Goal: Communication & Community: Answer question/provide support

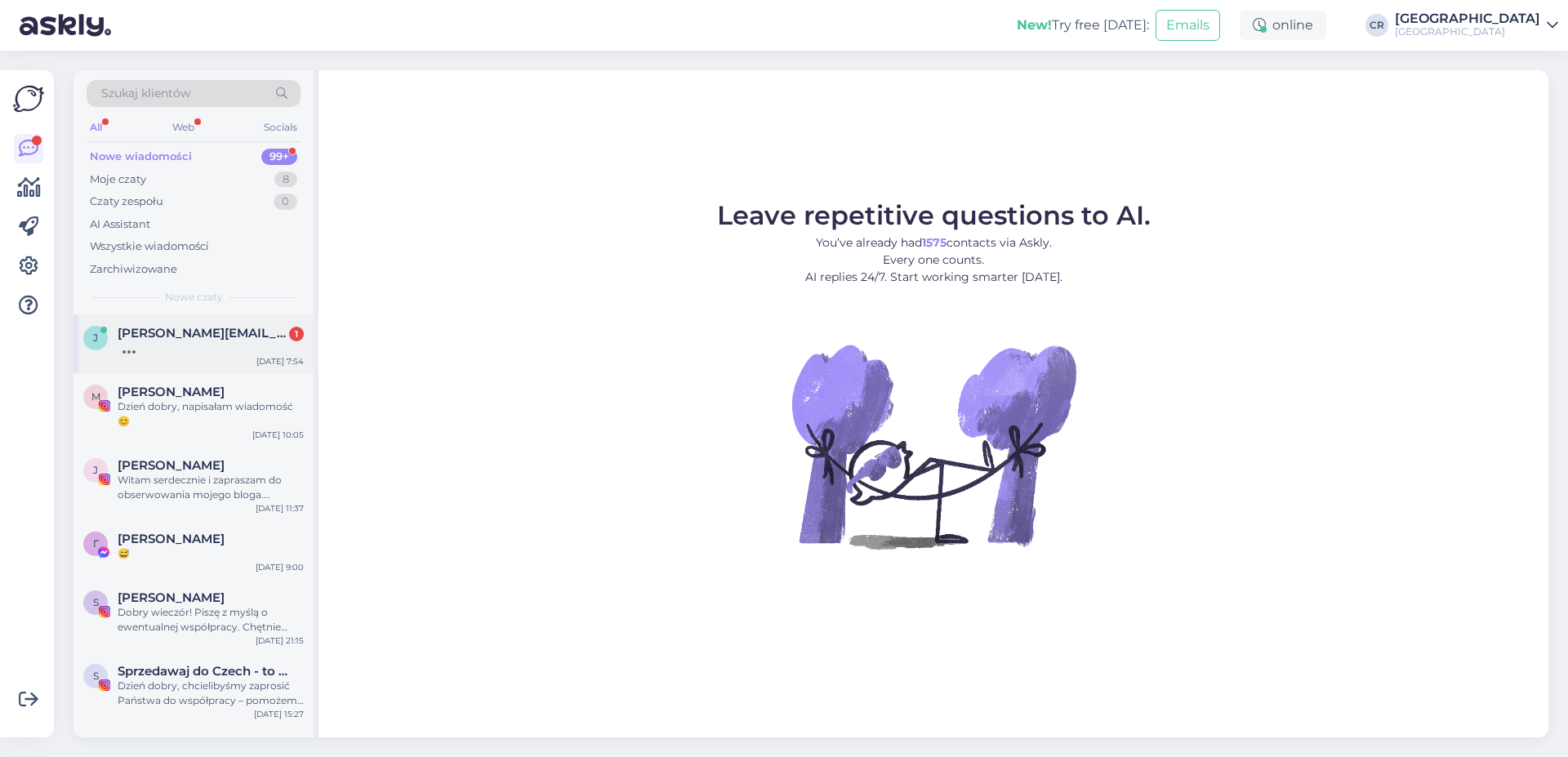
click at [180, 352] on div at bounding box center [211, 348] width 186 height 15
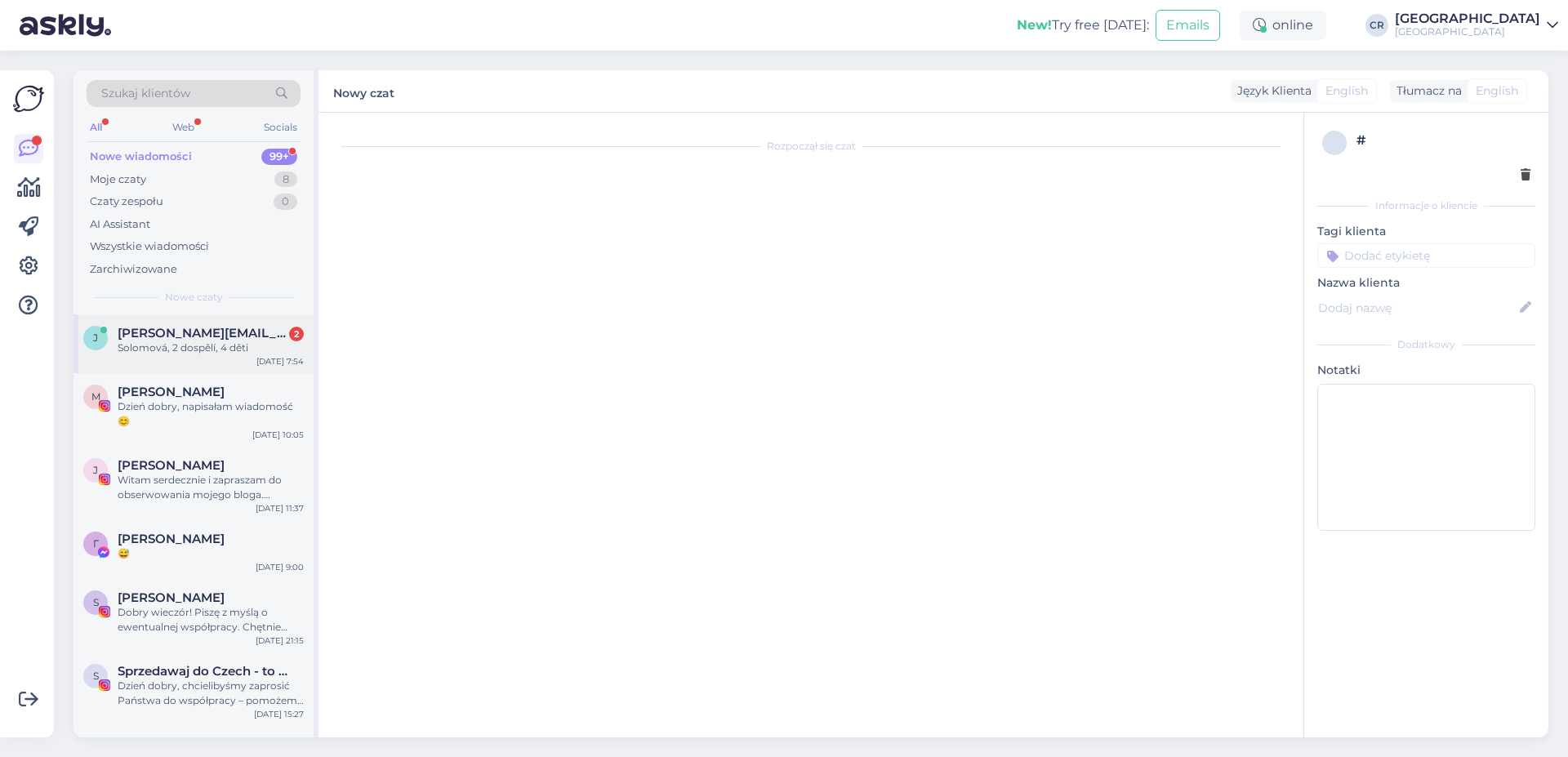
scroll to position [660, 0]
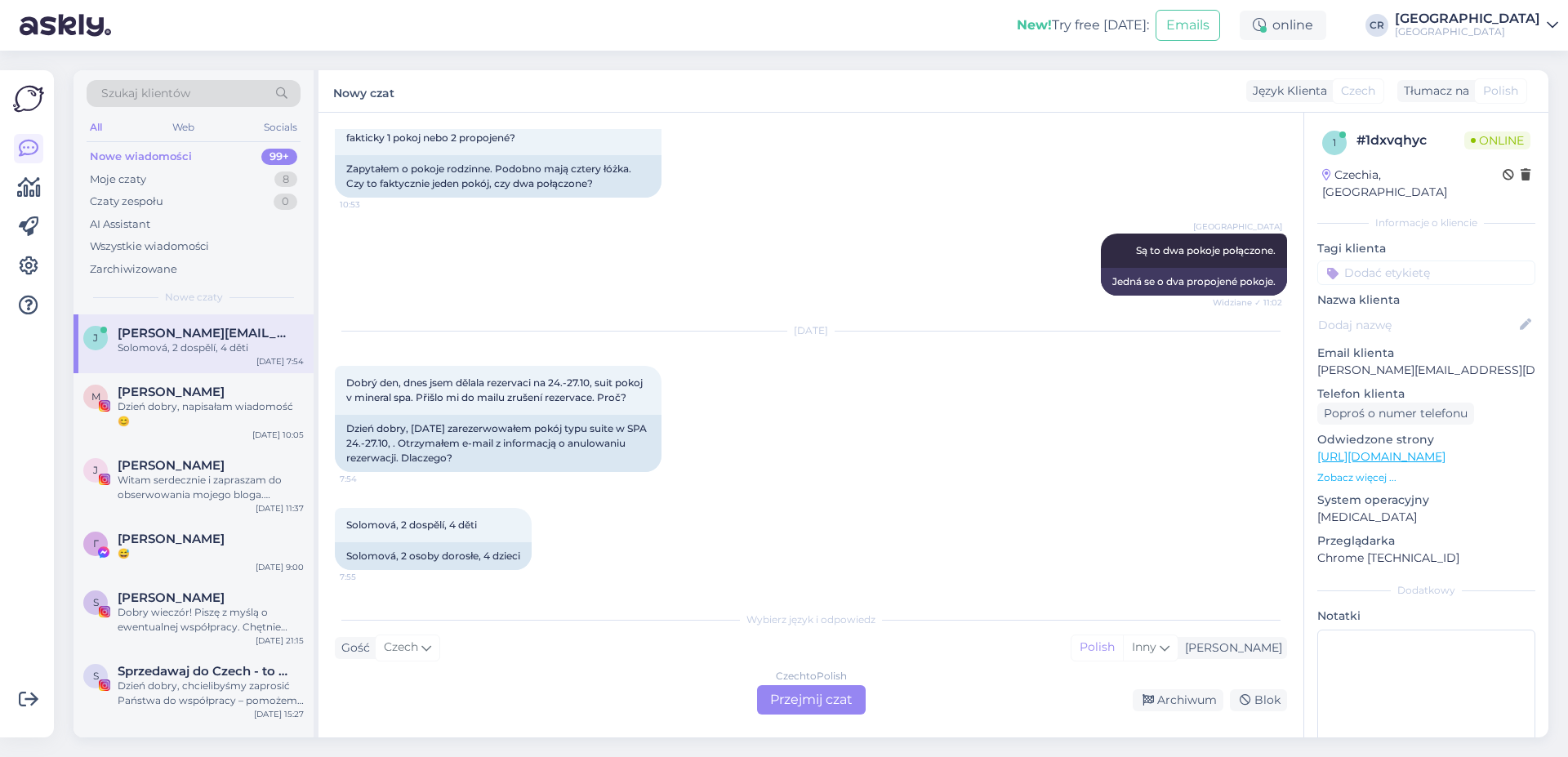
click at [785, 700] on div "Czech to Polish Przejmij czat" at bounding box center [811, 699] width 109 height 29
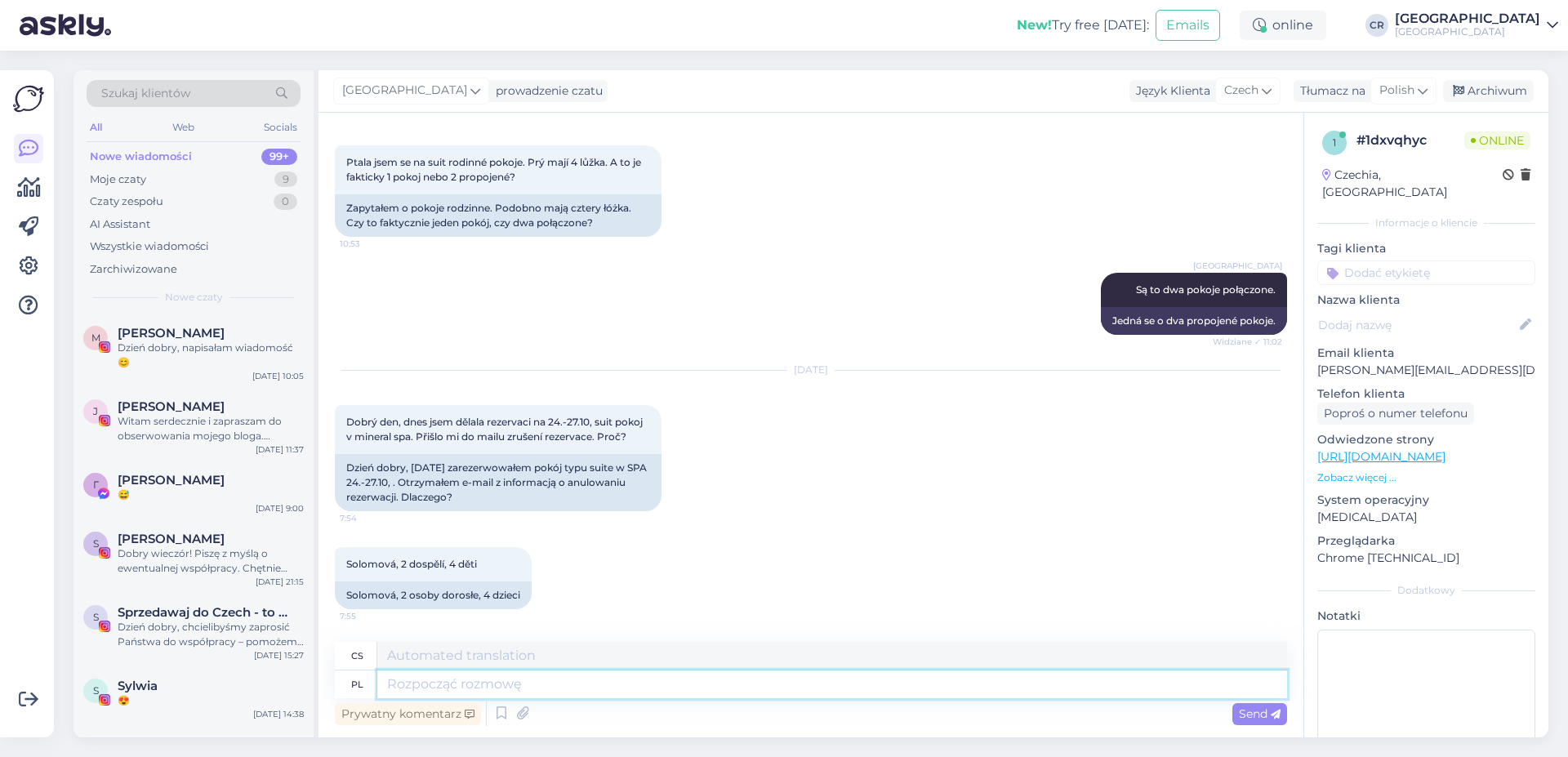
click at [422, 681] on textarea at bounding box center [831, 684] width 910 height 27
paste textarea "Dzień dobry, wysłali Państwo do Nas zapytanie o dostępność pokoi w tym terminie…"
type textarea "Dzień dobry, wysłali Państwo do Nas zapytanie o dostępność pokoi w tym terminie…"
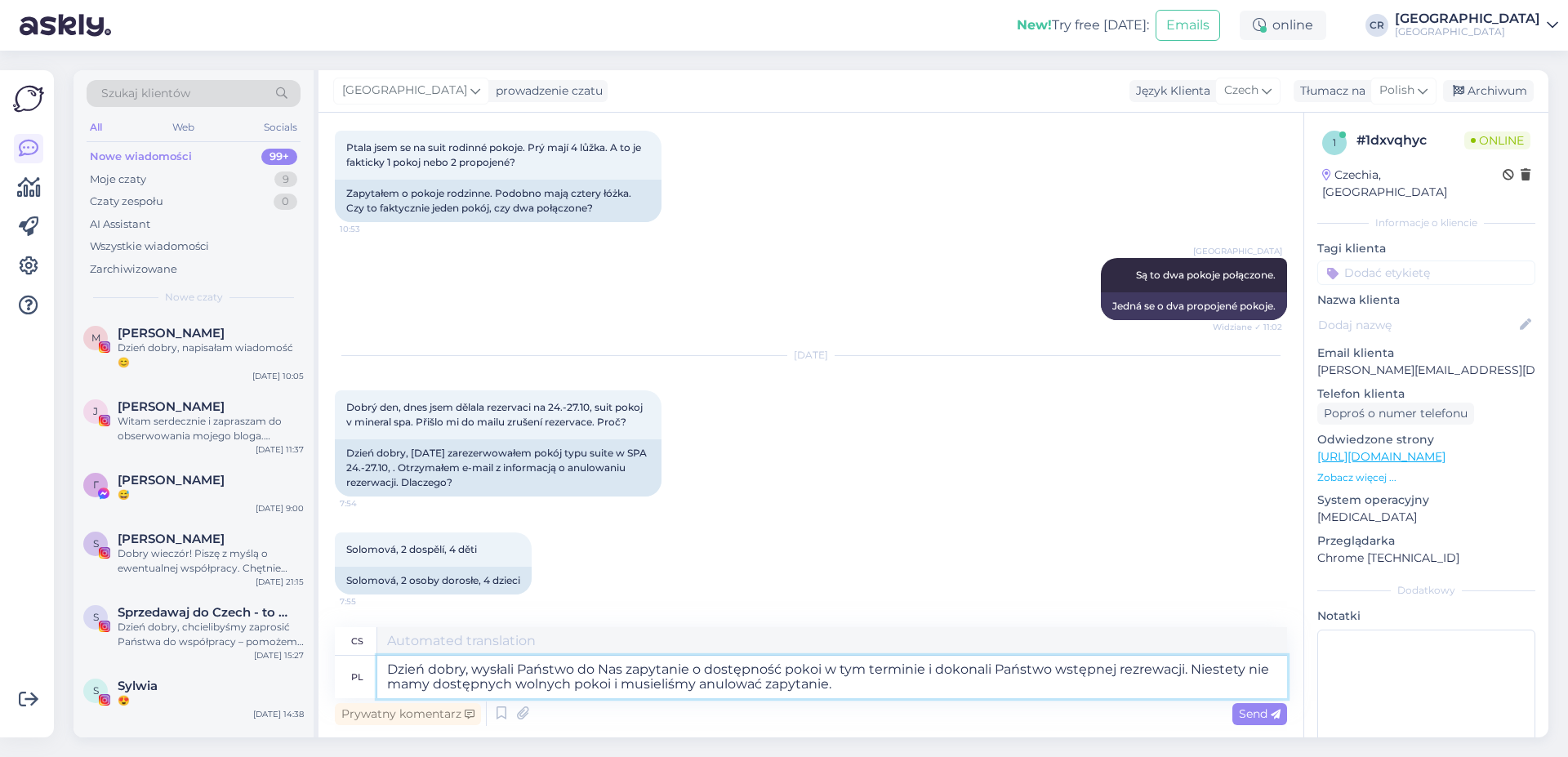
type textarea "Dobré ráno, zaslali jste nám žádost o dostupnost pokoje pro tento termín a prov…"
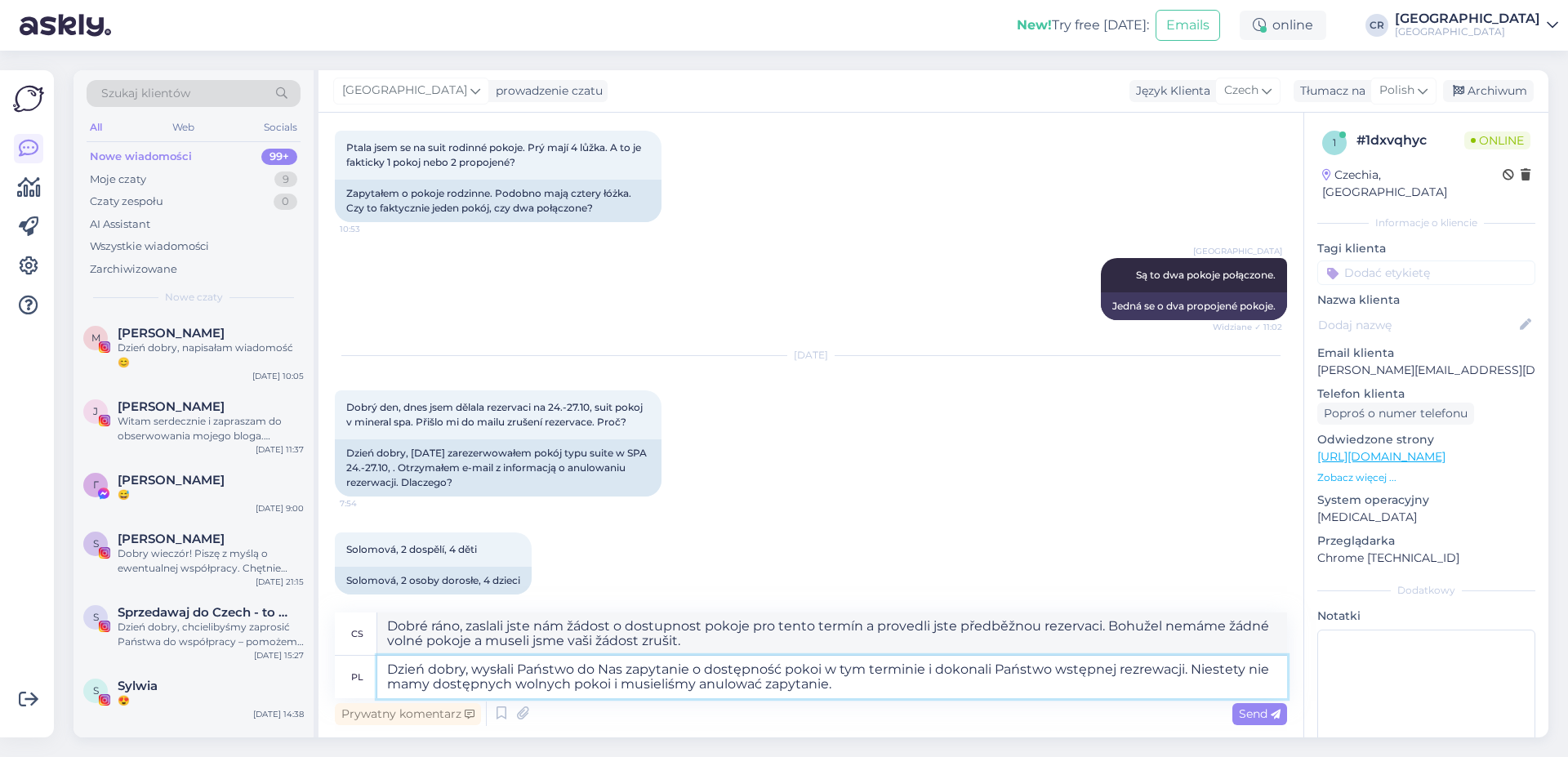
click at [624, 672] on textarea "Dzień dobry, wysłali Państwo do Nas zapytanie o dostępność pokoi w tym terminie…" at bounding box center [831, 676] width 910 height 42
type textarea "Dzień dobry, wysłali Państwo do Nas ty zapytanie o dostępność pokoi w tym termi…"
type textarea "Dobré ráno, zaslali jste nám dotaz ohledně dostupnosti pokojů v tomto termínu a…"
type textarea "Dzień dobry, wysłali Państwo do Nas tyl zapytanie o dostępność pokoi w tym term…"
type textarea "Dobré ráno, zaslali jste nám dotaz ohledně dostupnosti pokojů v tomto termínu a…"
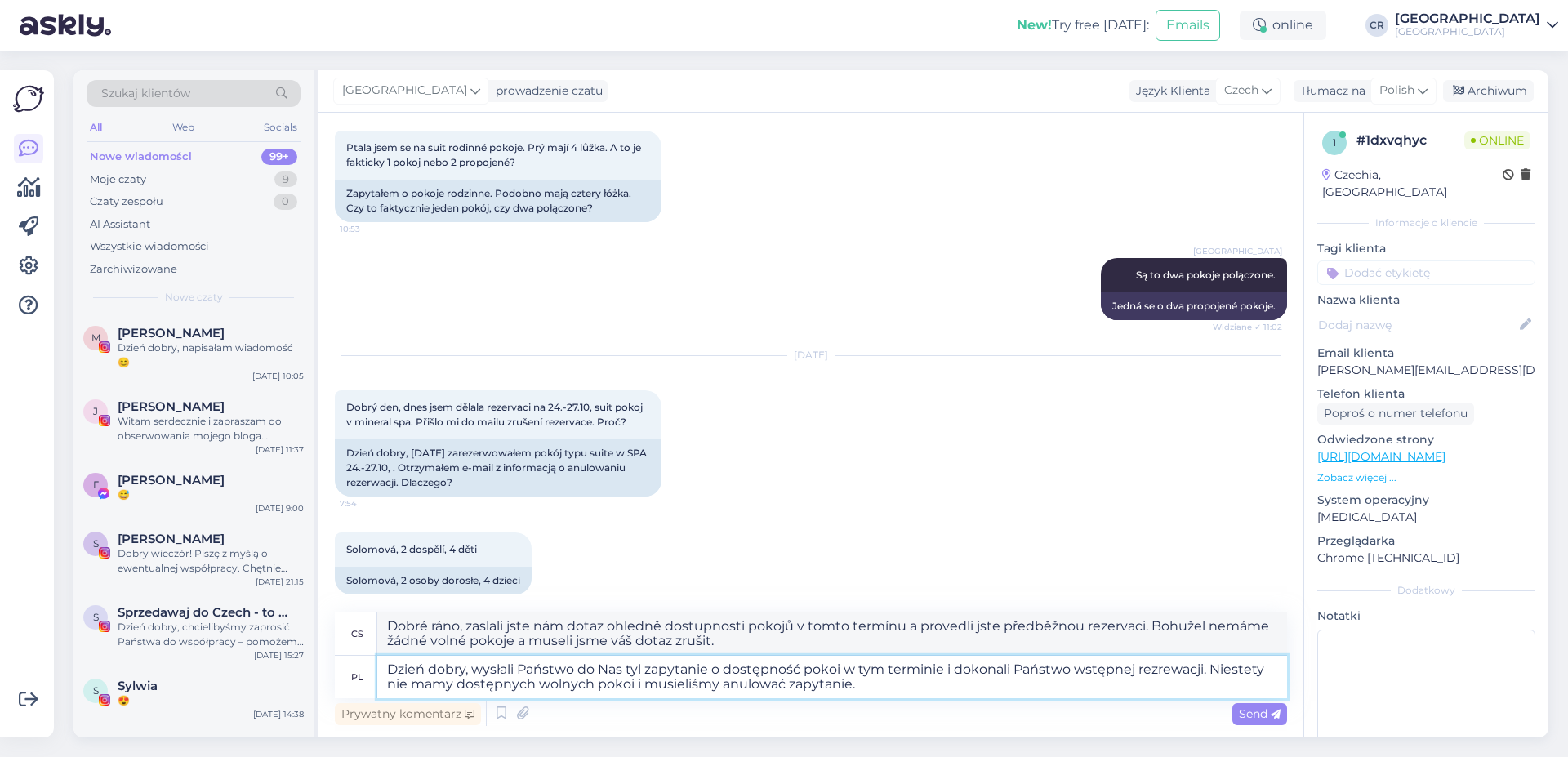
type textarea "Dzień dobry, wysłali Państwo do Nas tylk zapytanie o dostępność pokoi w tym ter…"
type textarea "Dobré ráno, zaslali jste nám pouze dotaz ohledně dostupnosti pokojů v tomto ter…"
type textarea "Dzień dobry, wysłali Państwo do Nas tylko zapytanie o dostępność pokoi w tym te…"
type textarea "Dobré ráno, právě jste požádal/a o dostupnost pokoje pro tento termín a provedl…"
click at [1174, 672] on textarea "Dzień dobry, wysłali Państwo do Nas tylko zapytanie o dostępność pokoi w tym te…" at bounding box center [831, 676] width 910 height 42
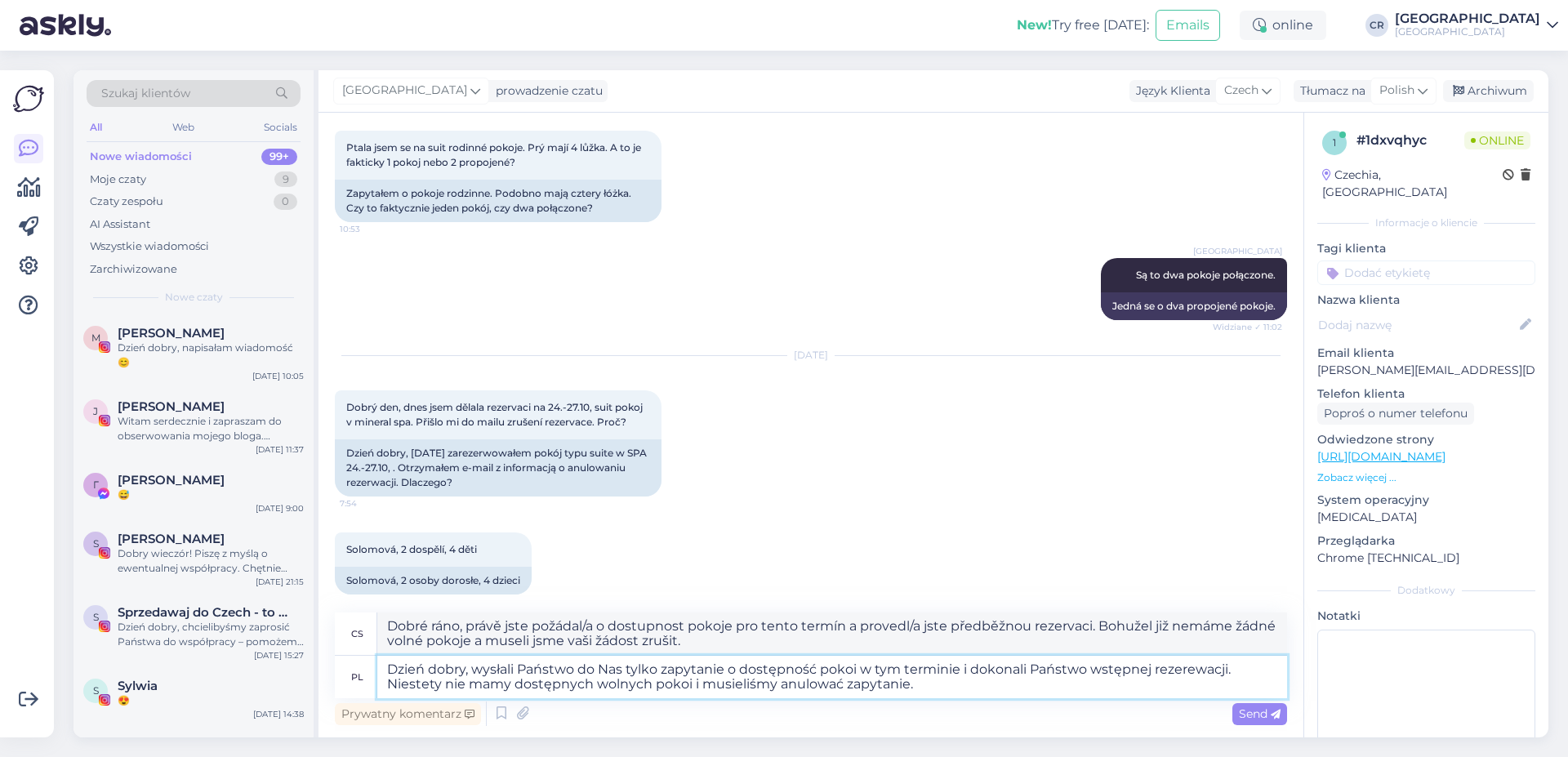
click at [1257, 670] on textarea "Dzień dobry, wysłali Państwo do Nas tylko zapytanie o dostępność pokoi w tym te…" at bounding box center [831, 676] width 910 height 42
type textarea "Dzień dobry, wysłali Państwo do Nas tylko zapytanie o dostępność pokoi w tym te…"
type textarea "Dobré ráno, právě jste nám zaslal(a) dotaz ohledně dostupnosti pokojů v tomto t…"
type textarea "Dzień dobry, wysłali Państwo do Nas tylko zapytanie o dostępność pokoi w tym te…"
type textarea "Dobré ráno, právě jste požádal/a o dostupnost pokoje pro tento termín a provedl…"
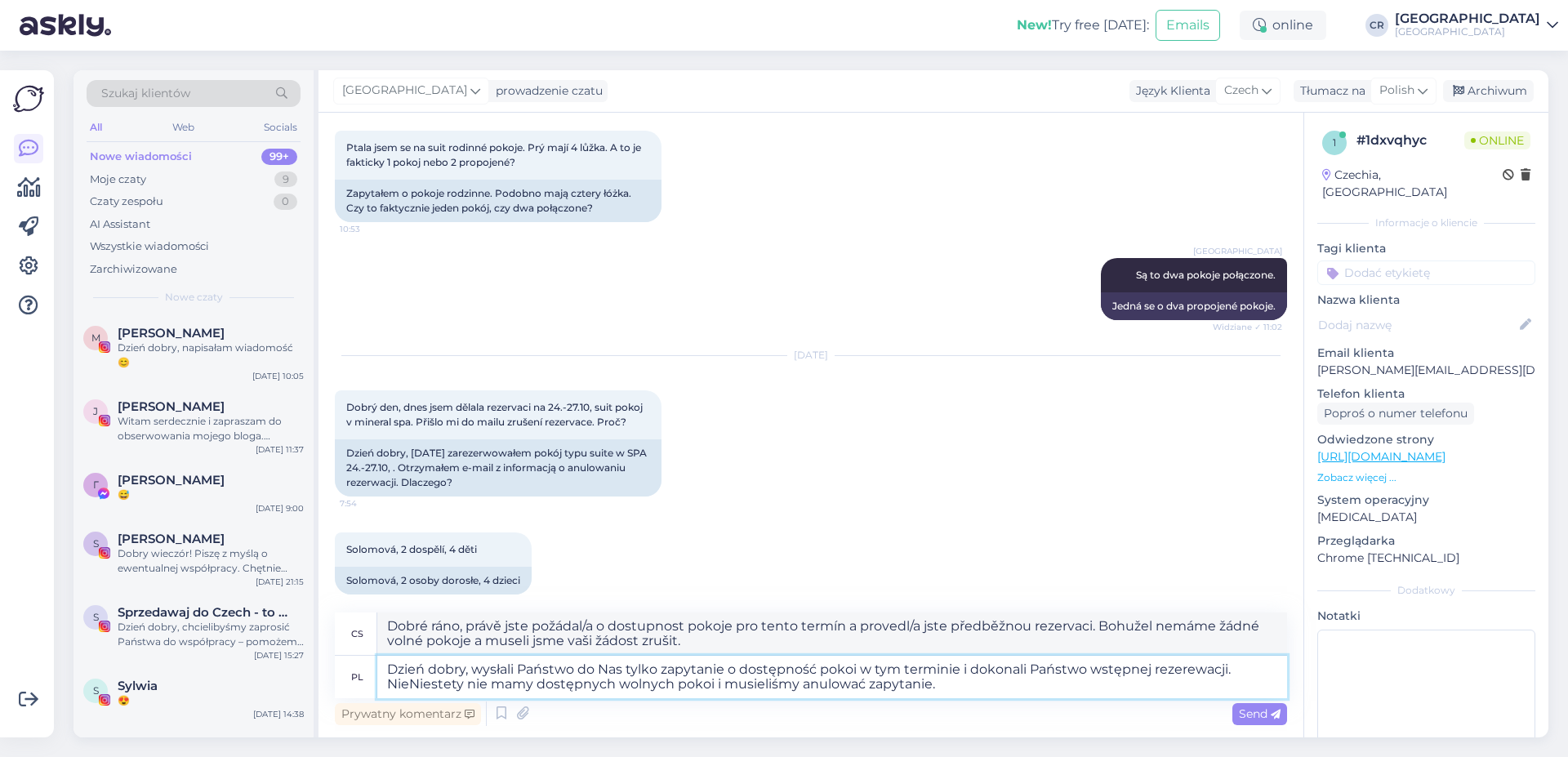
type textarea "Dzień dobry, wysłali Państwo do Nas tylko zapytanie o dostępność pokoi w tym te…"
type textarea "Dobré ráno, zaslali jste nám pouze dotaz ohledně dostupnosti pokojů v tomto ter…"
type textarea "Dzień dobry, wysłali Państwo do Nas tylko zapytanie o dostępność pokoi w tym te…"
type textarea "Dobré ráno, zaslali jste nám pouze dotaz ohledně dostupnosti pokojů v tomto ter…"
type textarea "Dzień dobry, wysłali Państwo do Nas tylko zapytanie o dostępność pokoi w tym te…"
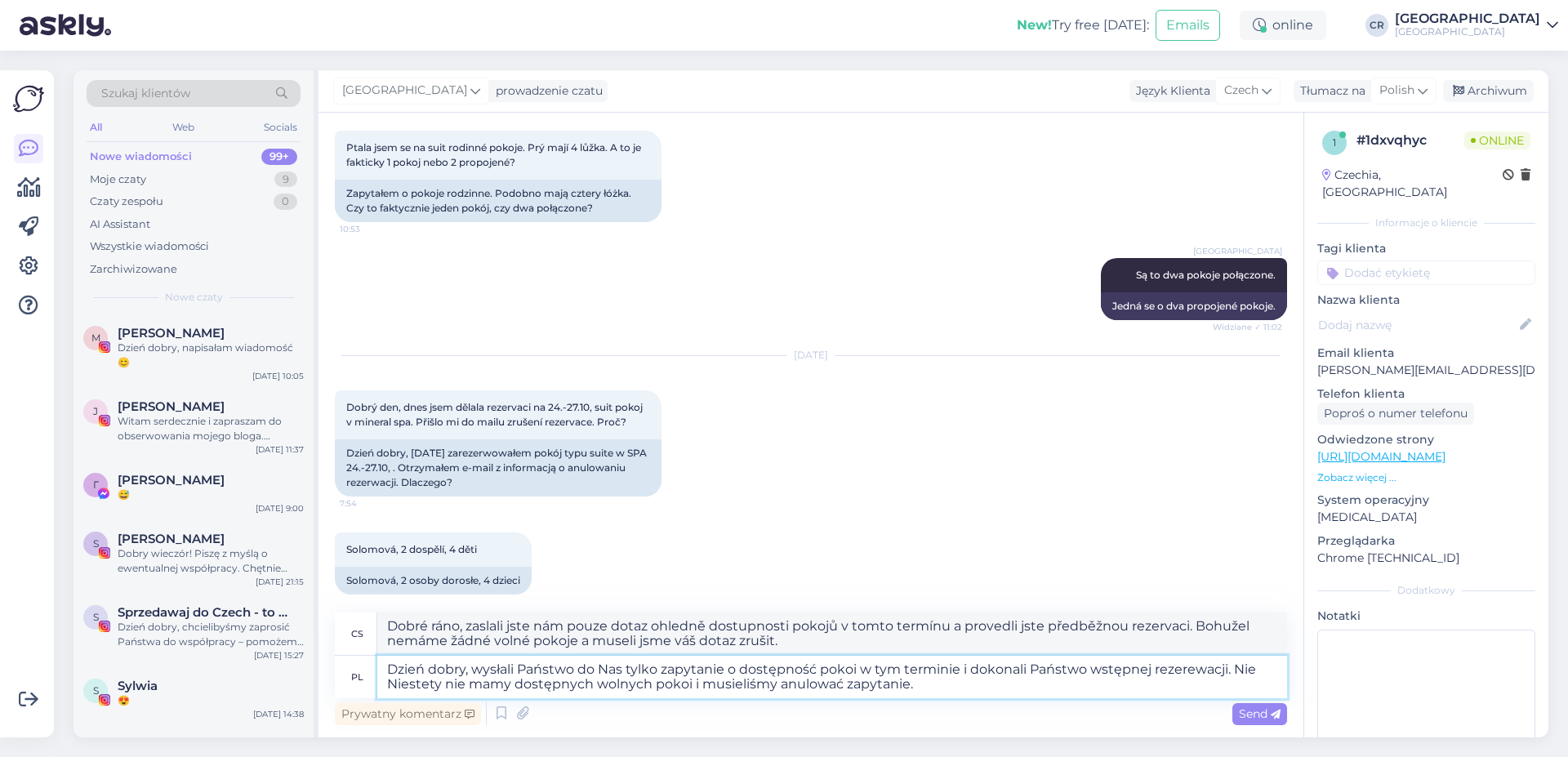
type textarea "Dobré ráno, zaslali jste nám pouze dotaz ohledně dostupnosti pokojů v tomto ter…"
type textarea "Dzień dobry, wysłali Państwo do Nas tylko zapytanie o dostępność pokoi w tym te…"
type textarea "Dobré ráno, právě jste požádal/a o dostupnost pokoje pro tento termín a provedl…"
type textarea "Dzień dobry, wysłali Państwo do Nas tylko zapytanie o dostępność pokoi w tym te…"
type textarea "Dobré ráno, zaslali jste nám pouze dotaz ohledně dostupnosti pokojů v tomto ter…"
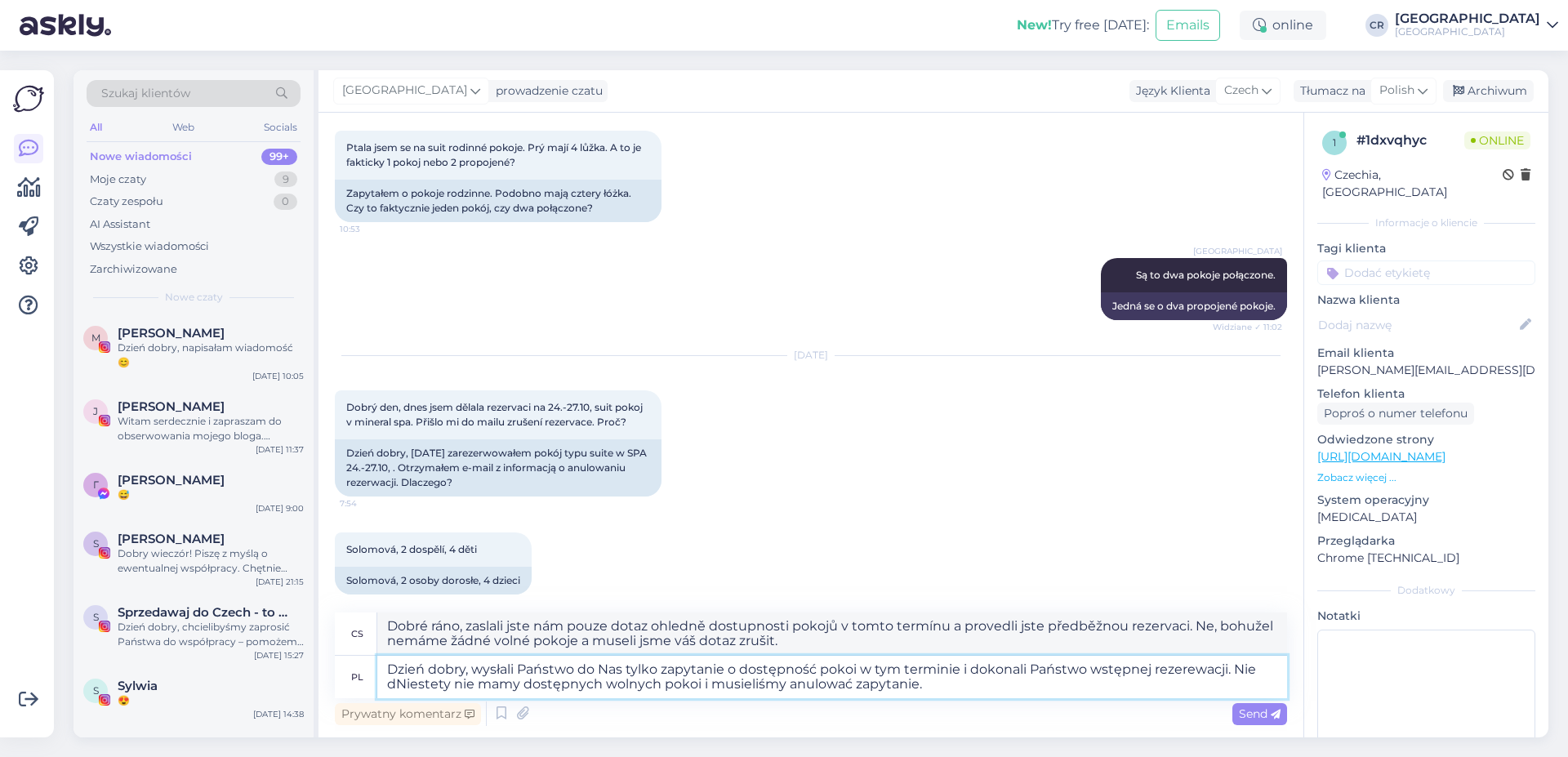
type textarea "Dzień dobry, wysłali Państwo do Nas tylko zapytanie o dostępność pokoi w tym te…"
type textarea "Dobré ráno, zaslali jste nám pouze dotaz ohledně dostupnosti pokojů v tomto ter…"
type textarea "Dzień dobry, wysłali Państwo do Nas tylko zapytanie o dostępność pokoi w tym te…"
type textarea "Dobré ráno, zaslali jste nám pouze dotaz ohledně dostupnosti pokojů v tomto ter…"
type textarea "Dzień dobry, wysłali Państwo do Nas tylko zapytanie o dostępność pokoi w tym te…"
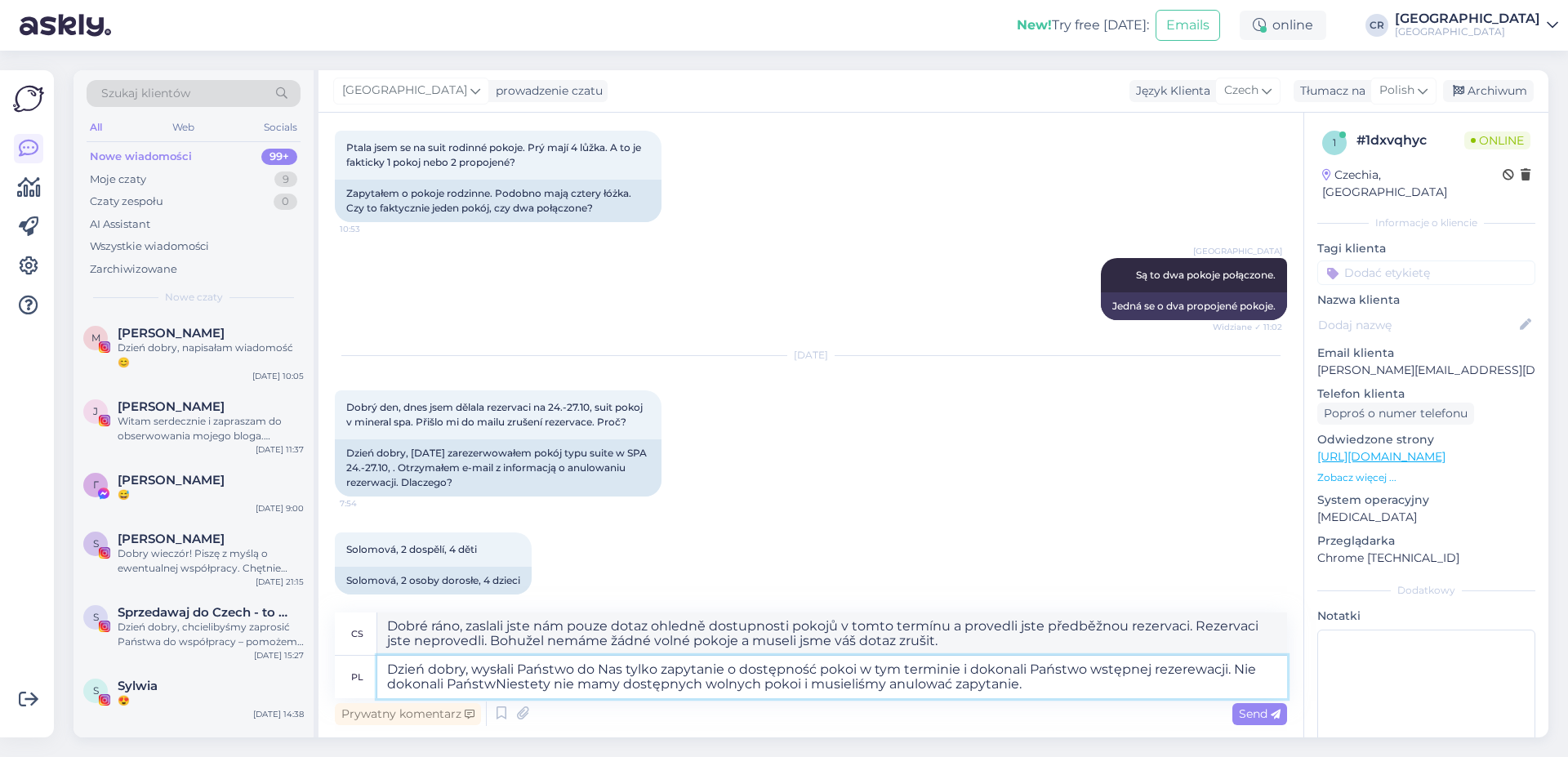
type textarea "Dobré ráno, zaslali jste nám pouze dotaz ohledně dostupnosti pokojů v tomto ter…"
type textarea "Dzień dobry, wysłali Państwo do Nas tylko zapytanie o dostępność pokoi w tym te…"
type textarea "Dobré ráno, zaslali jste nám pouze dotaz ohledně dostupnosti pokojů v tomto ter…"
type textarea "Dzień dobry, wysłali Państwo do Nas tylko zapytanie o dostępność pokoi w tym te…"
type textarea "Dobré ráno, zaslali jste nám pouze dotaz ohledně dostupnosti pokojů v tomto ter…"
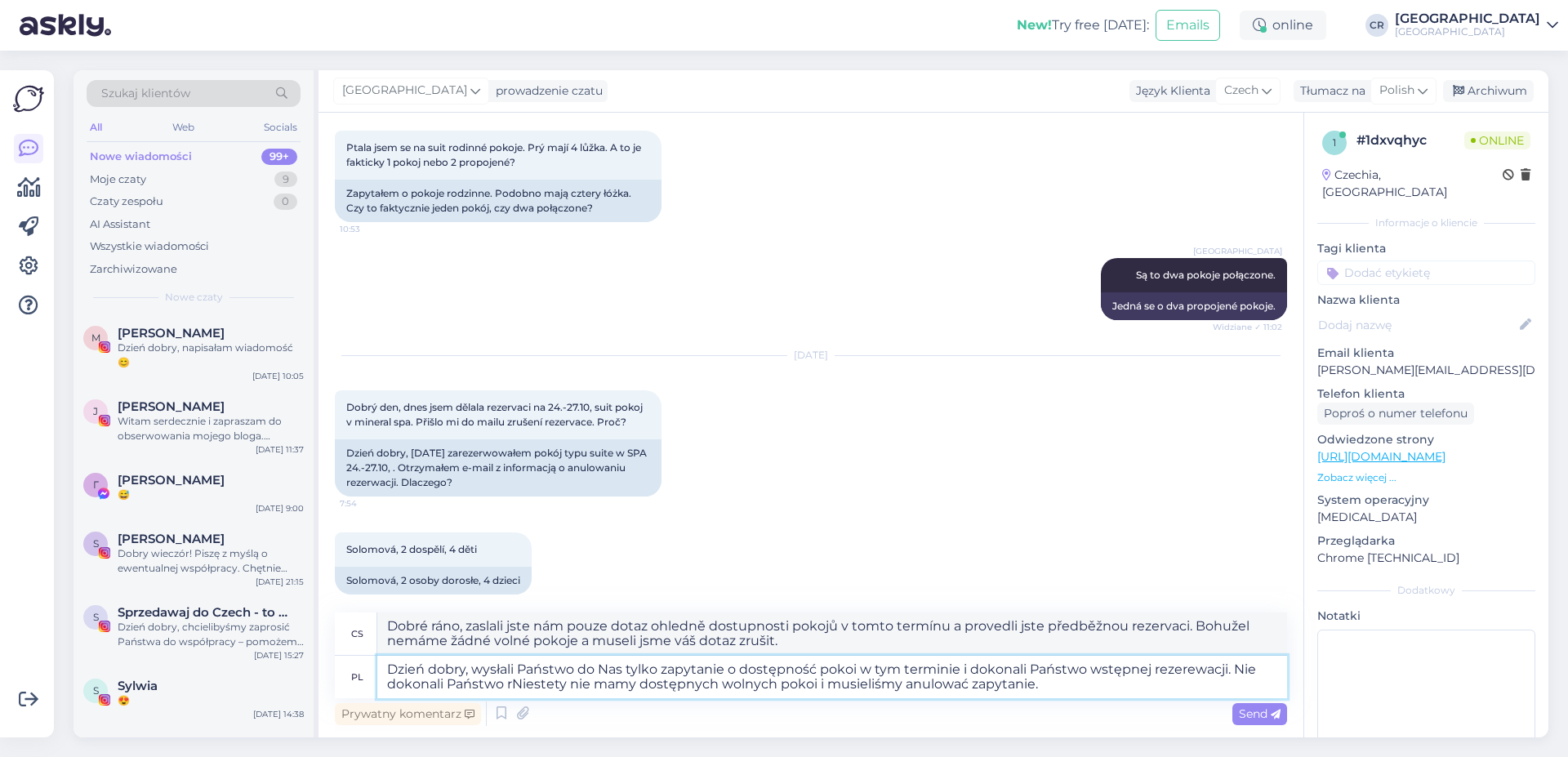
type textarea "Dzień dobry, wysłali Państwo do Nas tylko zapytanie o dostępność pokoi w tym te…"
type textarea "Dobré ráno, zaslali jste nám pouze dotaz ohledně dostupnosti pokojů v tomto ter…"
type textarea "Dzień dobry, wysłali Państwo do Nas tylko zapytanie o dostępność pokoi w tym te…"
type textarea "Dobré ráno, zaslali jste nám pouze dotaz ohledně dostupnosti pokojů v tomto ter…"
type textarea "Dzień dobry, wysłali Państwo do Nas tylko zapytanie o dostępność pokoi w tym te…"
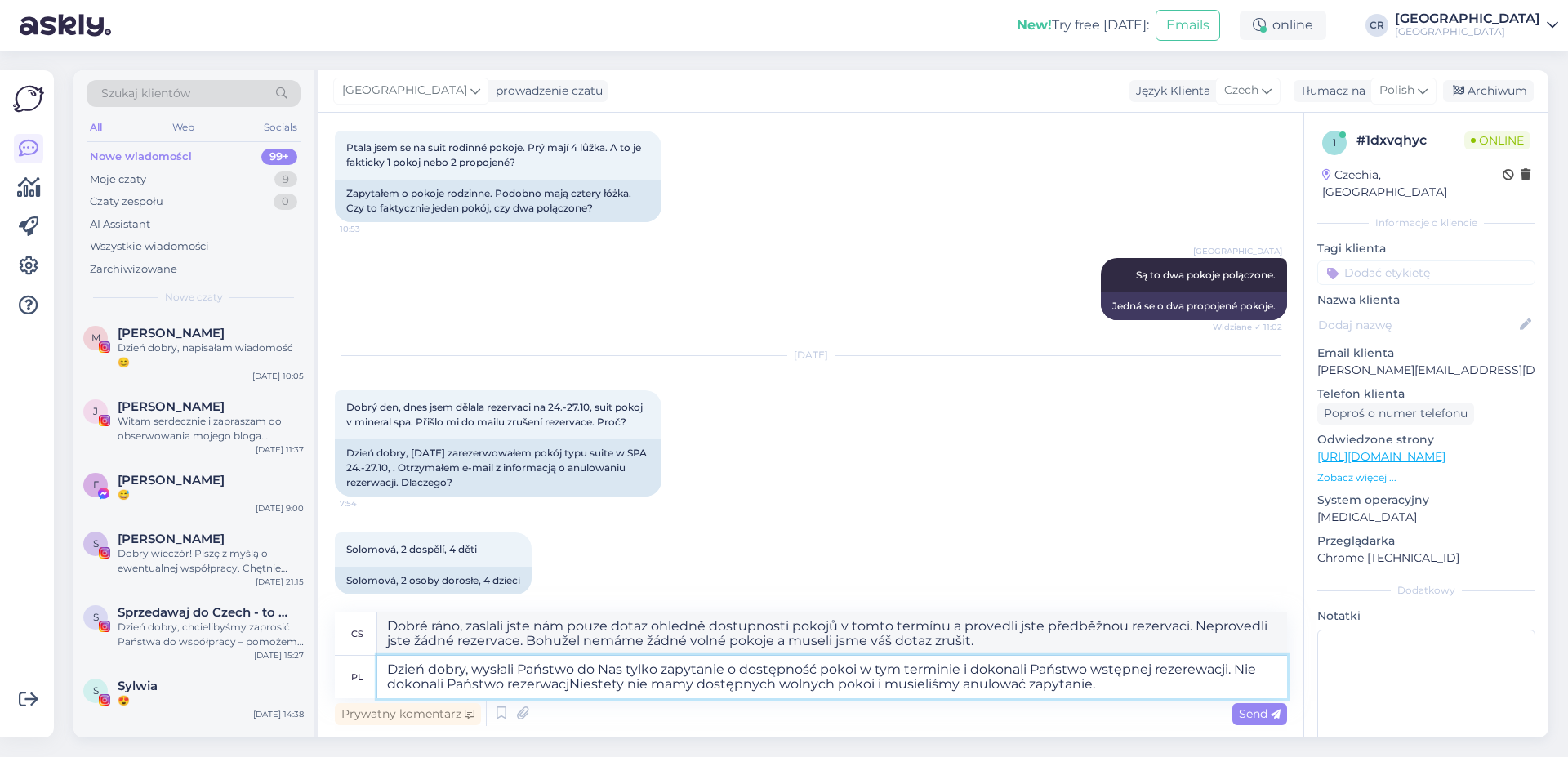
type textarea "Dobré ráno, zaslali jste nám pouze dotaz ohledně dostupnosti pokojů v tomto ter…"
type textarea "Dzień dobry, wysłali Państwo do Nas tylko zapytanie o dostępność pokoi w tym te…"
type textarea "Dobré ráno, zaslali jste nám pouze dotaz ohledně dostupnosti pokojů v tomto ter…"
type textarea "Dzień dobry, wysłali Państwo do Nas tylko zapytanie o dostępność pokoi w tym te…"
type textarea "Dobré ráno, zaslali jste nám pouze dotaz ohledně dostupnosti pokojů v tomto ter…"
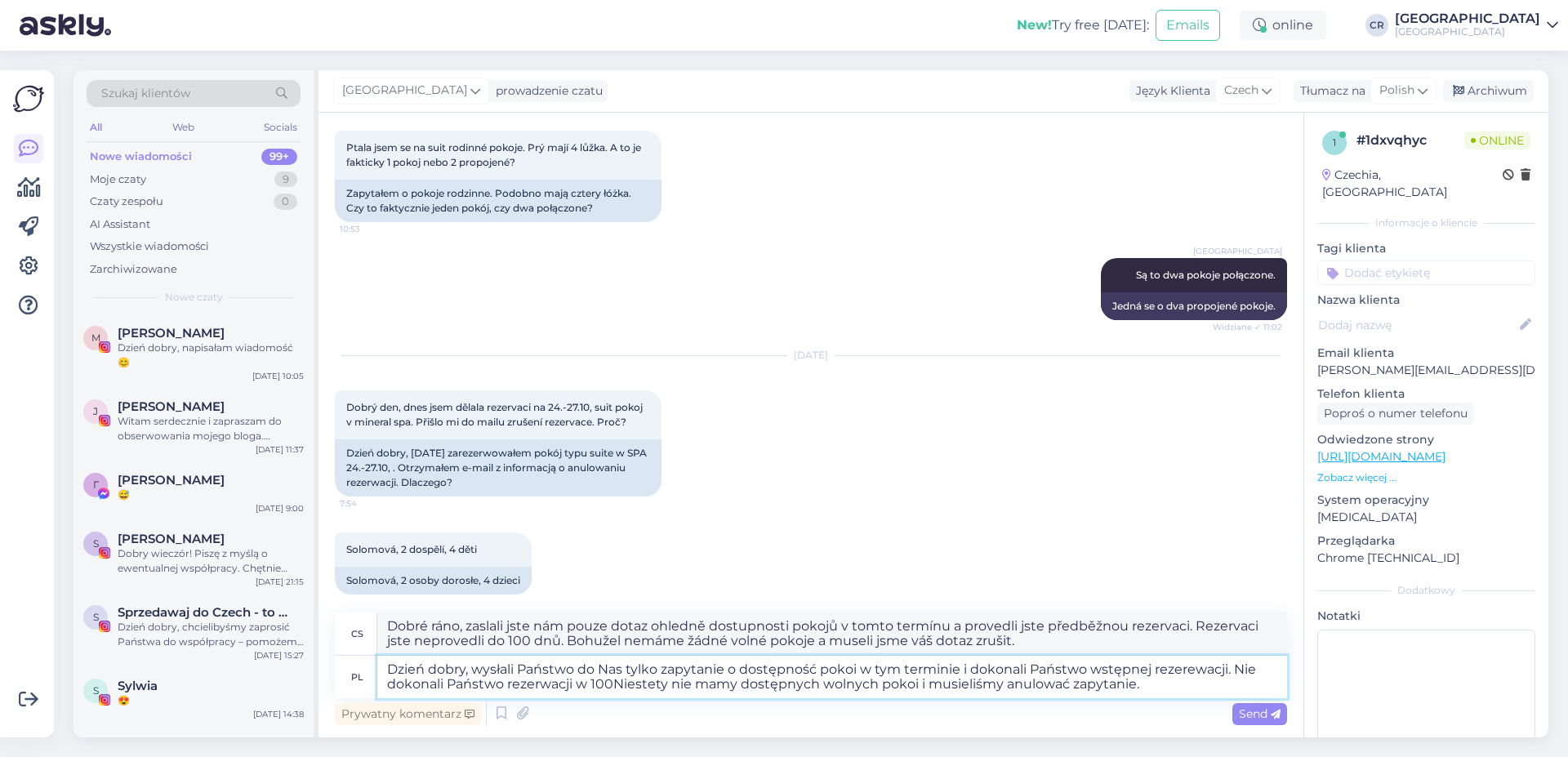
type textarea "Dzień dobry, wysłali Państwo do Nas tylko zapytanie o dostępność pokoi w tym te…"
type textarea "Dobré ráno, zaslali jste nám pouze dotaz ohledně dostupnosti pokojů v tomto ter…"
type textarea "Dzień dobry, wysłali Państwo do Nas tylko zapytanie o dostępność pokoi w tym te…"
type textarea "Dobré ráno, zaslali jste nám pouze dotaz ohledně dostupnosti pokojů v tomto ter…"
type textarea "Dzień dobry, wysłali Państwo do Nas tylko zapytanie o dostępność pokoi w tym te…"
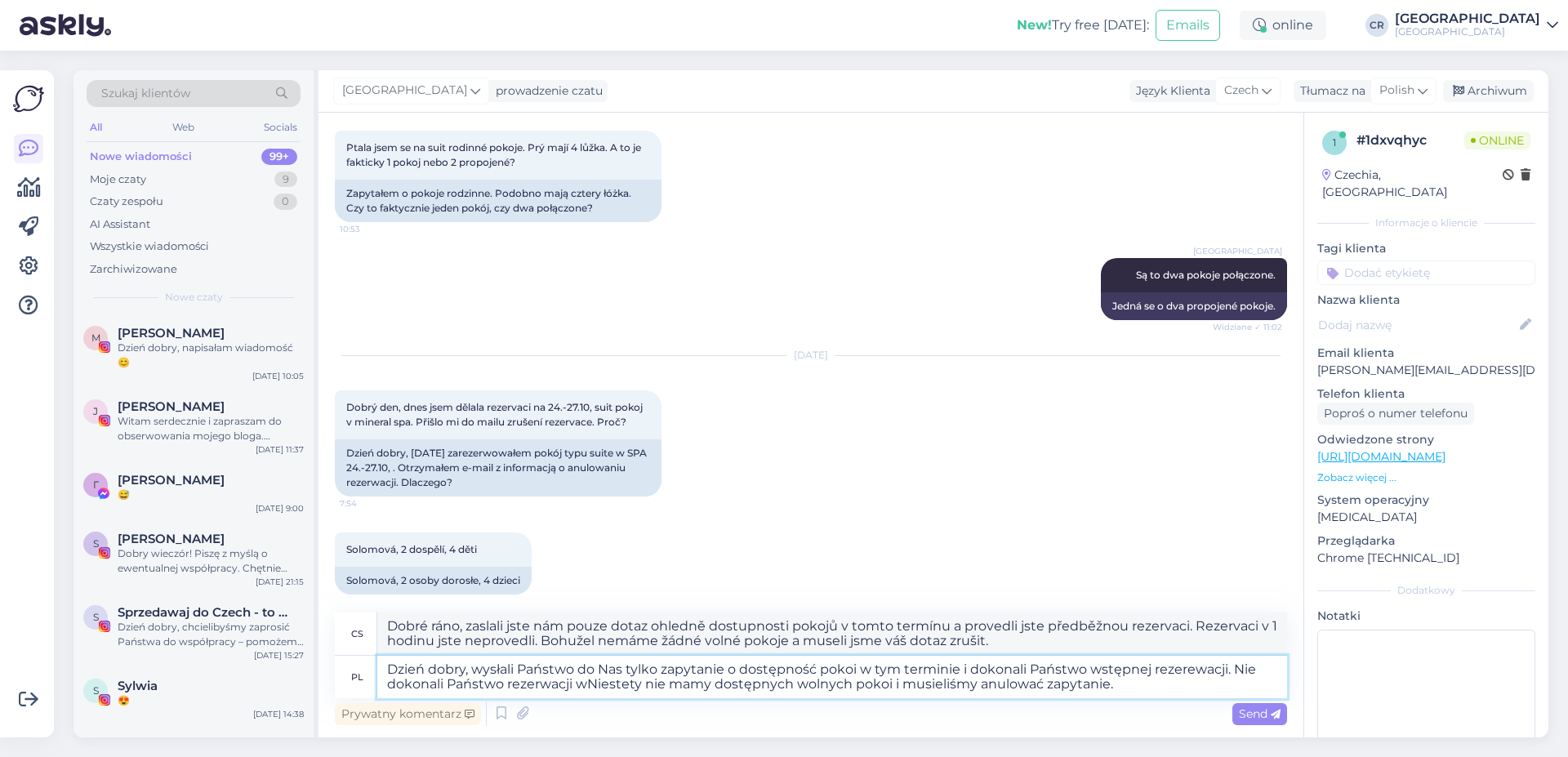
type textarea "Dobré ráno, zaslali jste nám pouze dotaz ohledně dostupnosti pokojů v tomto ter…"
type textarea "Dzień dobry, wysłali Państwo do Nas tylko zapytanie o dostępność pokoi w tym te…"
type textarea "Dobré ráno, zaslali jste nám pouze dotaz ohledně dostupnosti pokojů v tomto ter…"
type textarea "Dzień dobry, wysłali Państwo do Nas tylko zapytanie o dostępność pokoi w tym te…"
type textarea "Dobré ráno, zaslali jste nám pouze dotaz ohledně dostupnosti pokojů v tomto ter…"
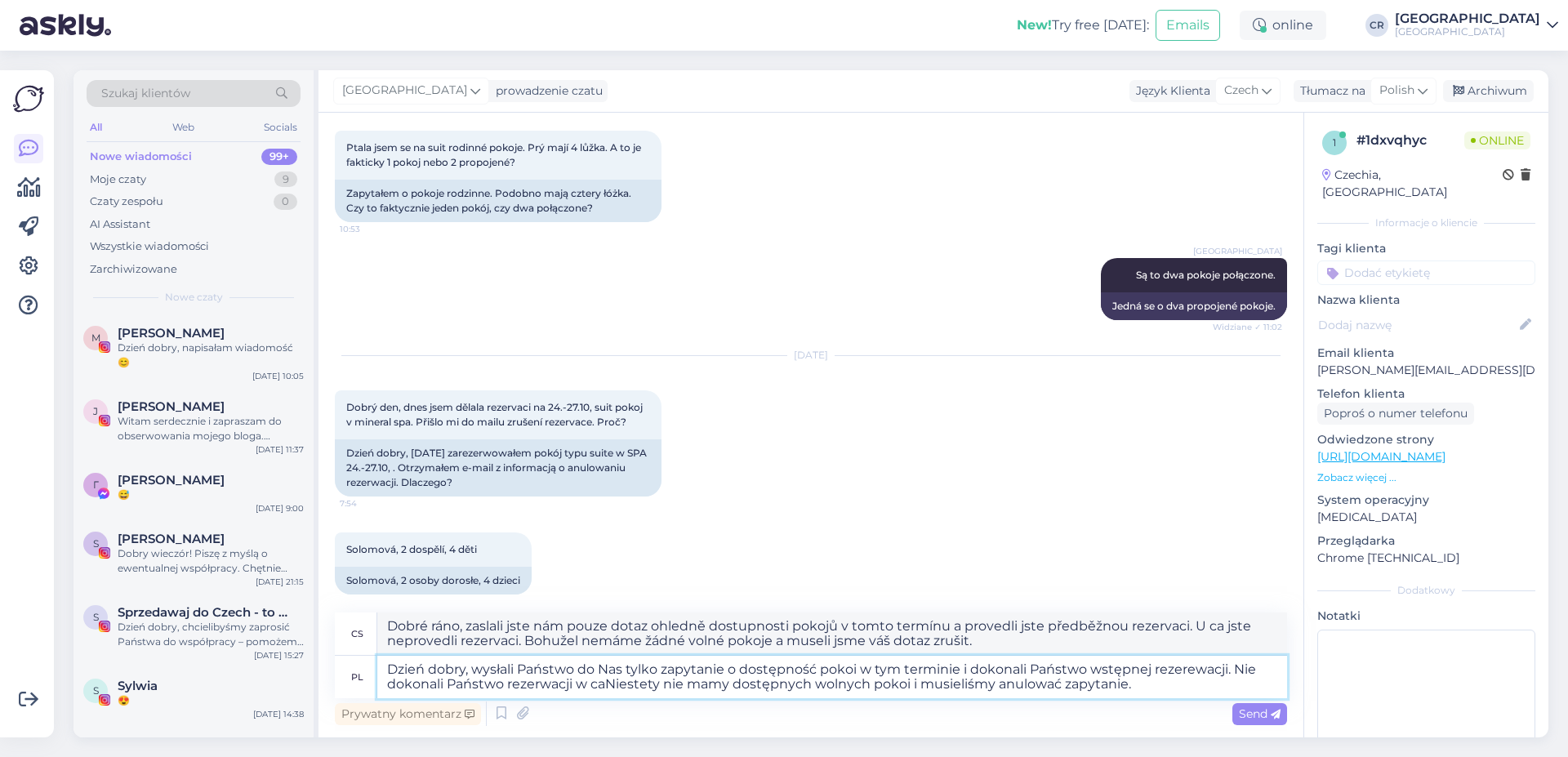
type textarea "Dzień dobry, wysłali Państwo do Nas tylko zapytanie o dostępność pokoi w tym te…"
type textarea "Dobré ráno, zaslali jste nám pouze dotaz ohledně dostupnosti pokojů v tomto ter…"
type textarea "Dzień dobry, wysłali Państwo do Nas tylko zapytanie o dostępność pokoi w tym te…"
type textarea "Dobré ráno, zaslali jste nám pouze dotaz ohledně dostupnosti pokojů v tomto ter…"
type textarea "Dzień dobry, wysłali Państwo do Nas tylko zapytanie o dostępność pokoi w tym te…"
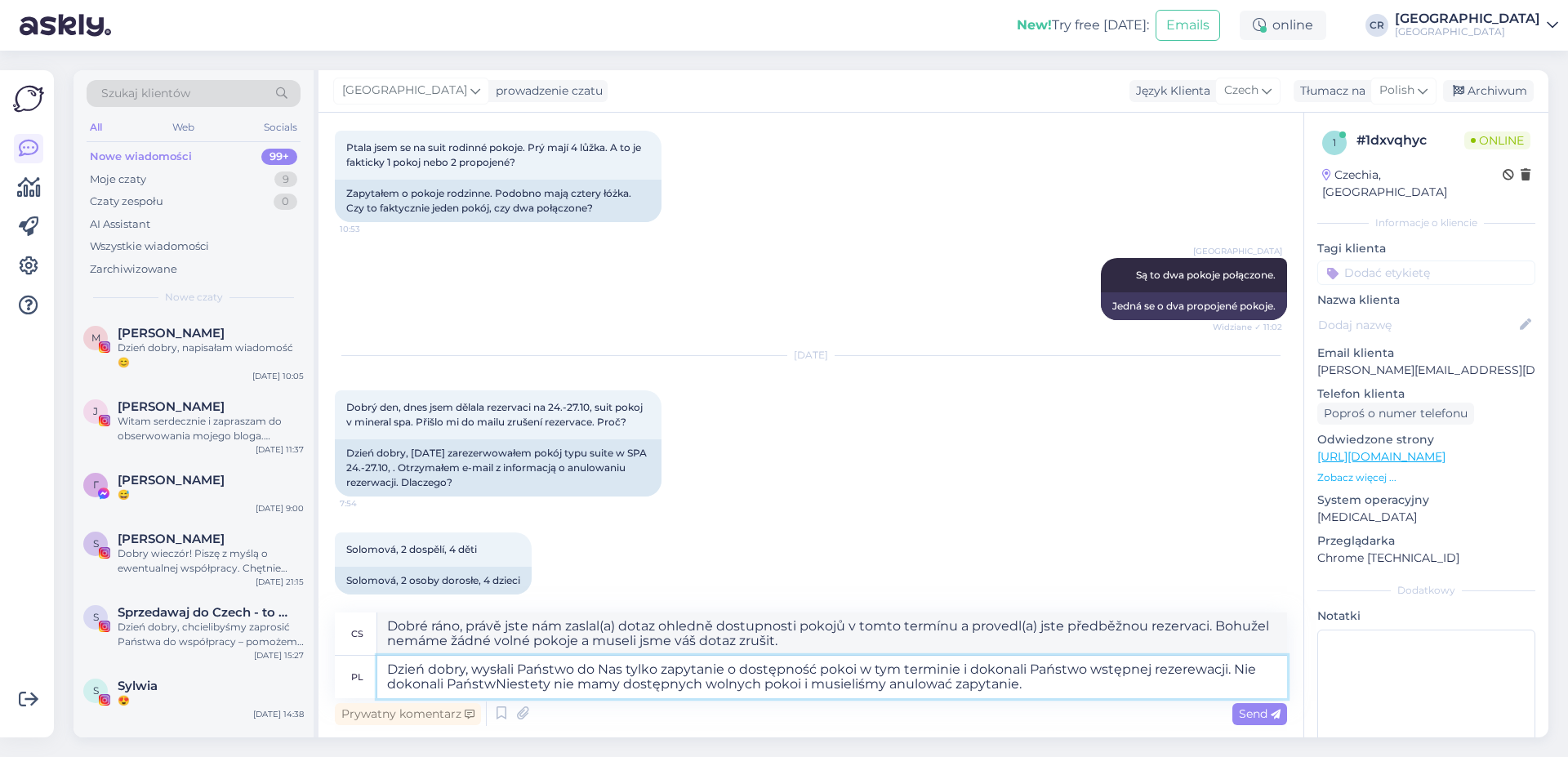
type textarea "Dobré ráno, zaslali jste nám pouze dotaz ohledně dostupnosti pokojů v tomto ter…"
type textarea "Dzień dobry, wysłali Państwo do Nas tylko zapytanie o dostępność pokoi w tym te…"
type textarea "Dobré ráno, zaslali jste nám pouze dotaz ohledně dostupnosti pokojů v tomto ter…"
type textarea "Dzień dobry, wysłali Państwo do Nas tylko zapytanie o dostępność pokoi w tym te…"
type textarea "Dobré ráno, zaslali jste nám pouze dotaz ohledně dostupnosti pokojů v tomto ter…"
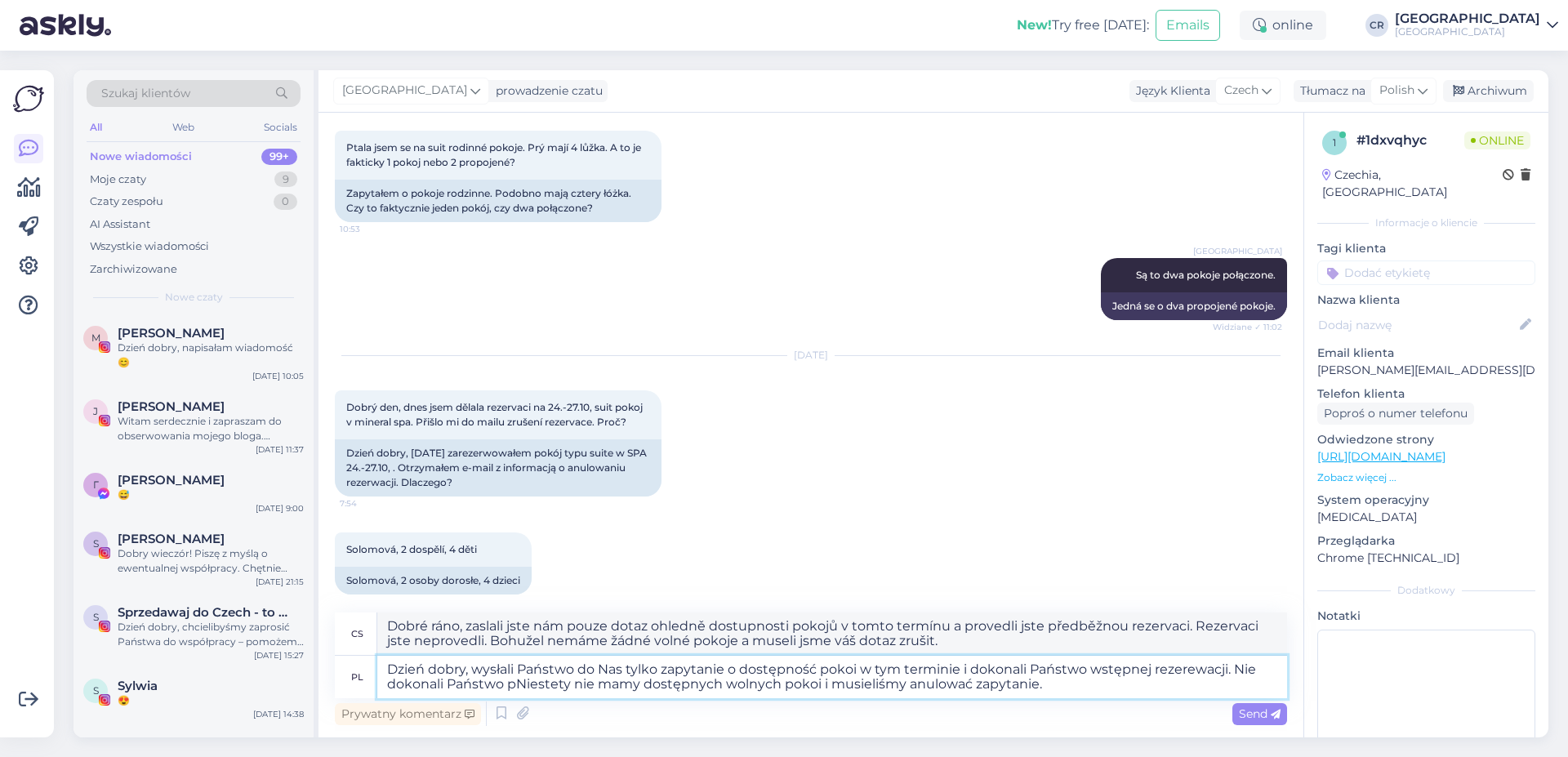
type textarea "Dzień dobry, wysłali Państwo do Nas tylko zapytanie o dostępność pokoi w tym te…"
type textarea "Dobré ráno, zaslali jste nám pouze dotaz ohledně dostupnosti pokojů v tomto ter…"
type textarea "Dzień dobry, wysłali Państwo do Nas tylko zapytanie o dostępność pokoi w tym te…"
type textarea "Dobré ráno, zaslali jste nám pouze dotaz ohledně dostupnosti pokojů v tomto ter…"
type textarea "Dzień dobry, wysłali Państwo do Nas tylko zapytanie o dostępność pokoi w tym te…"
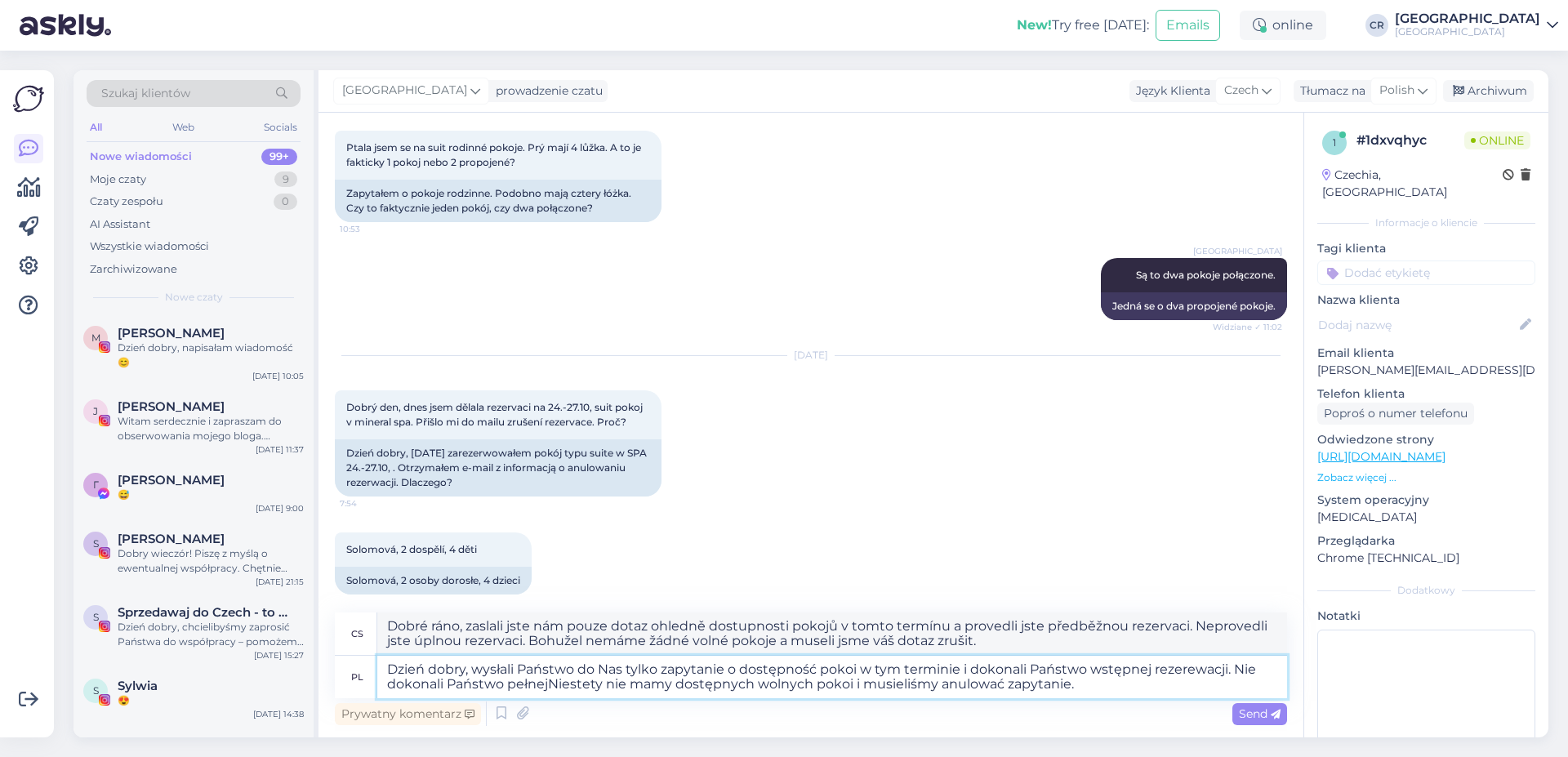
type textarea "Dobré ráno, zaslali jste nám pouze dotaz ohledně dostupnosti pokojů v tomto ter…"
type textarea "Dzień dobry, wysłali Państwo do Nas tylko zapytanie o dostępność pokoi w tym te…"
type textarea "Dobré ráno, zaslali jste nám pouze dotaz ohledně dostupnosti pokojů v tomto ter…"
type textarea "Dzień dobry, wysłali Państwo do Nas tylko zapytanie o dostępność pokoi w tym te…"
type textarea "Dobré ráno, zaslali jste nám pouze dotaz ohledně dostupnosti pokojů v tomto ter…"
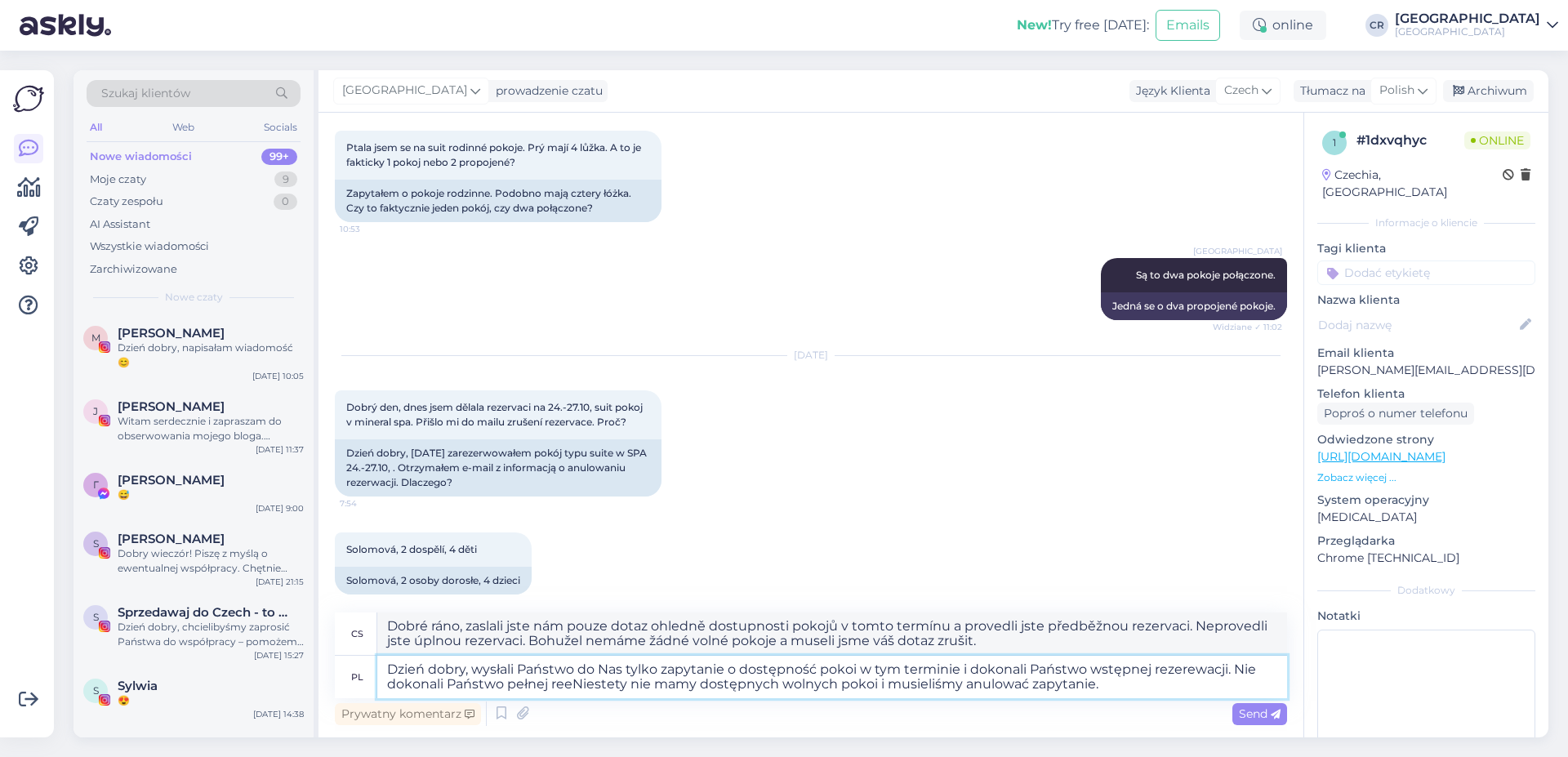
type textarea "Dzień dobry, wysłali Państwo do Nas tylko zapytanie o dostępność pokoi w tym te…"
type textarea "Dobré ráno, zaslali jste nám pouze dotaz ohledně dostupnosti pokojů v tomto ter…"
type textarea "Dzień dobry, wysłali Państwo do Nas tylko zapytanie o dostępność pokoi w tym te…"
type textarea "Dobré ráno, zaslali jste nám pouze dotaz ohledně dostupnosti pokojů v tomto ter…"
type textarea "Dzień dobry, wysłali Państwo do Nas tylko zapytanie o dostępność pokoi w tym te…"
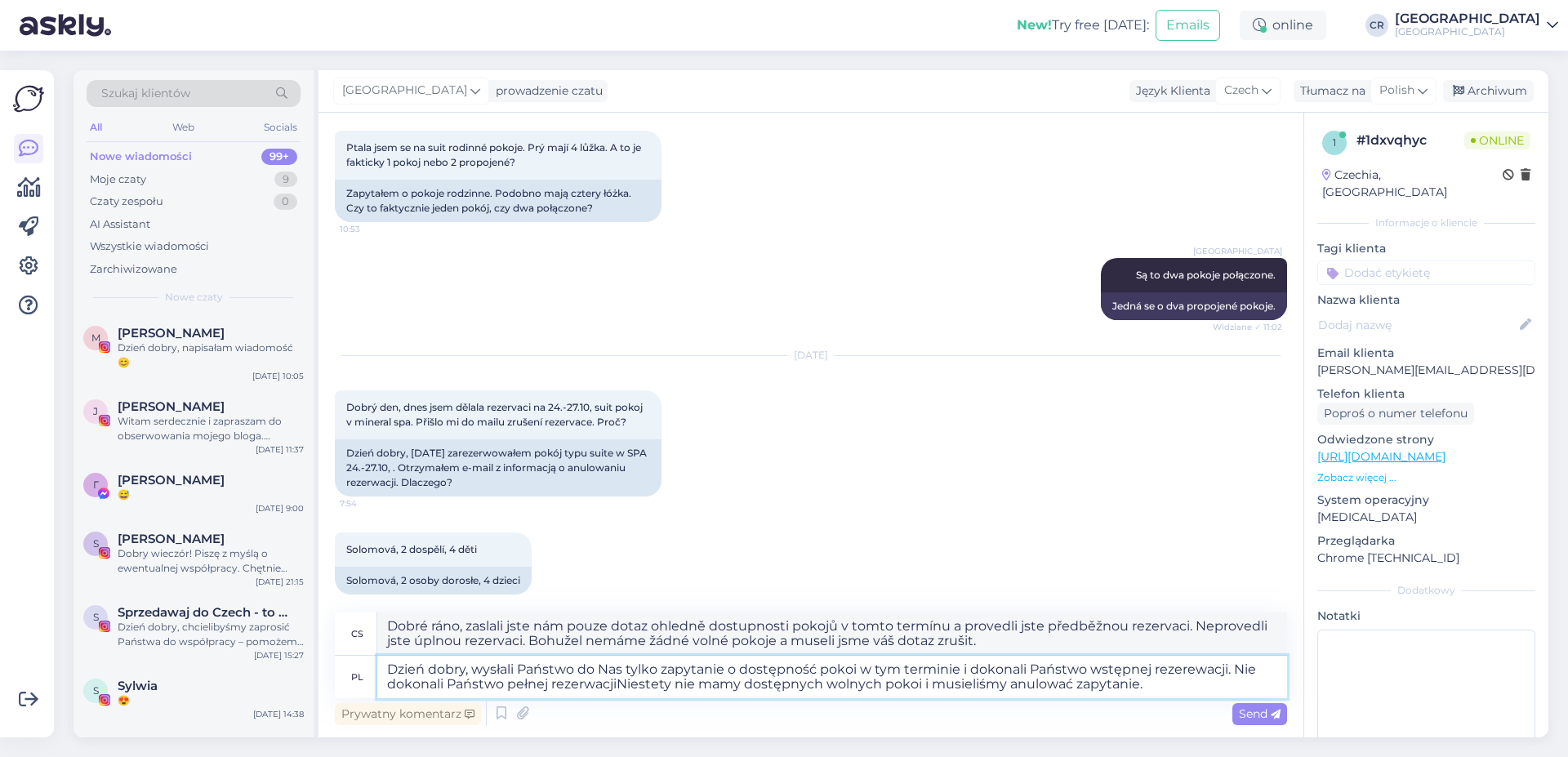
type textarea "Dobré ráno, zaslali jste nám pouze dotaz ohledně dostupnosti pokojů v tomto ter…"
type textarea "Dzień dobry, wysłali Państwo do Nas tylko zapytanie o dostępność pokoi w tym te…"
type textarea "Dobré ráno, zaslali jste nám pouze dotaz ohledně dostupnosti pokojů v tomto ter…"
click at [1195, 672] on textarea "Dzień dobry, wysłali Państwo do Nas tylko zapytanie o dostępność pokoi w tym te…" at bounding box center [831, 676] width 910 height 42
click at [1179, 682] on textarea "Dzień dobry, wysłali Państwo do Nas tylko zapytanie o dostępność pokoi w tym te…" at bounding box center [831, 676] width 910 height 42
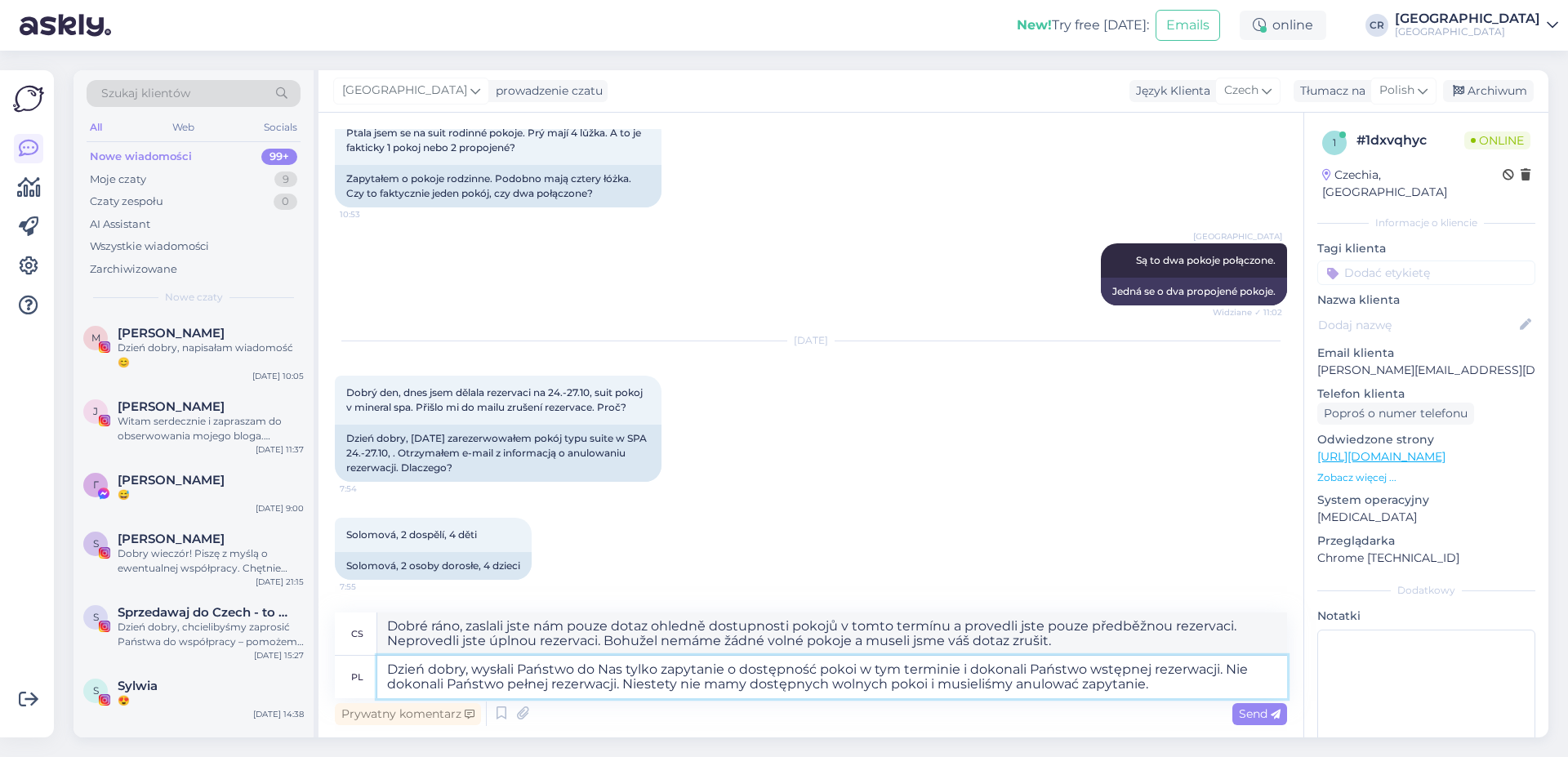
scroll to position [722, 0]
click at [926, 679] on textarea "Dzień dobry, wysłali Państwo do Nas tylko zapytanie o dostępność pokoi w tym te…" at bounding box center [831, 676] width 910 height 42
click at [1072, 679] on textarea "Dzień dobry, wysłali Państwo do Nas tylko zapytanie o dostępność pokoi w tym te…" at bounding box center [831, 676] width 910 height 42
click at [1154, 679] on textarea "Dzień dobry, wysłali Państwo do Nas tylko zapytanie o dostępność pokoi w tym te…" at bounding box center [831, 676] width 910 height 42
type textarea "Dzień dobry, wysłali Państwo do Nas tylko zapytanie o dostępność pokoi w tym te…"
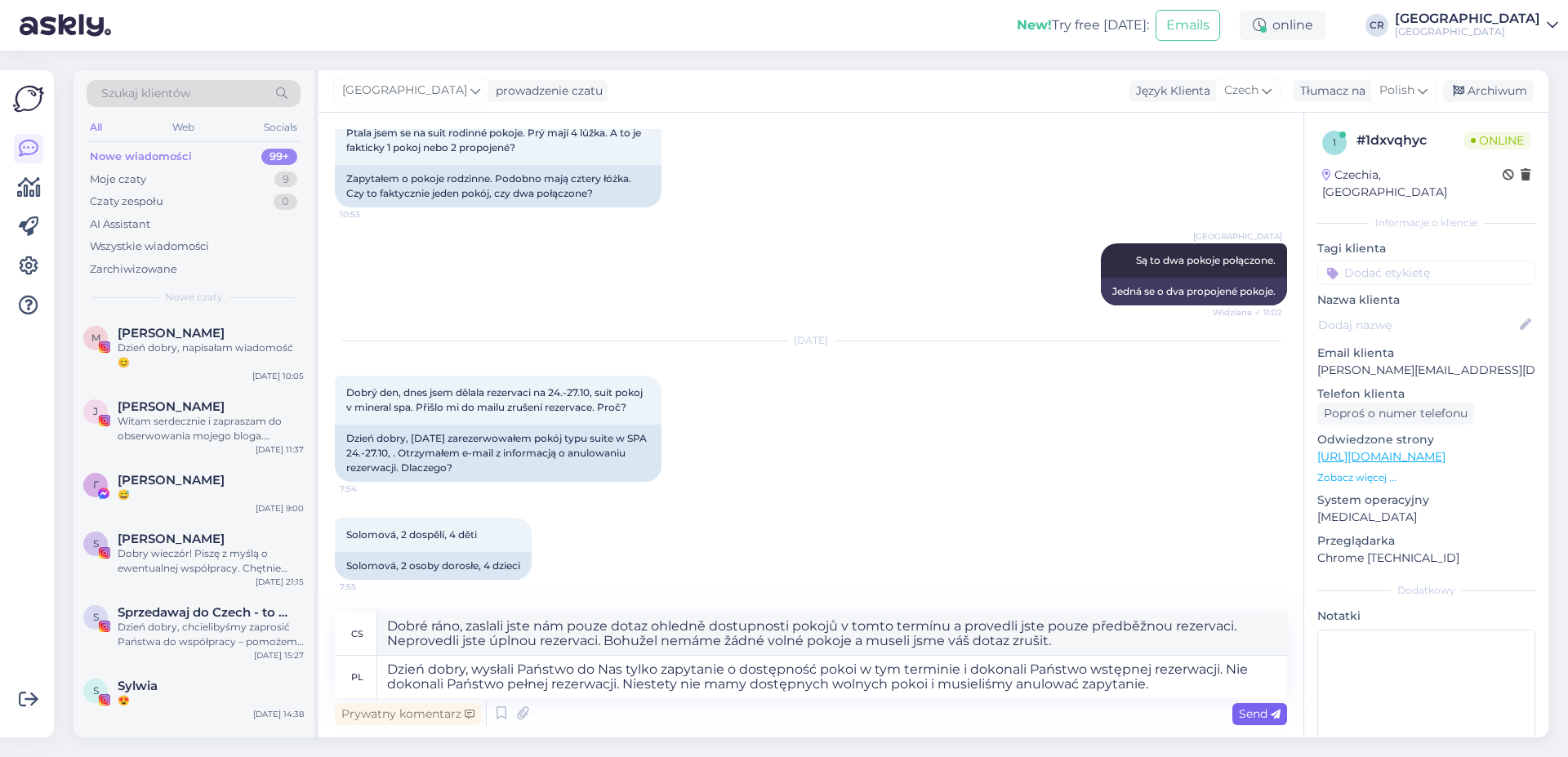
click at [1262, 715] on span "Send" at bounding box center [1260, 714] width 42 height 15
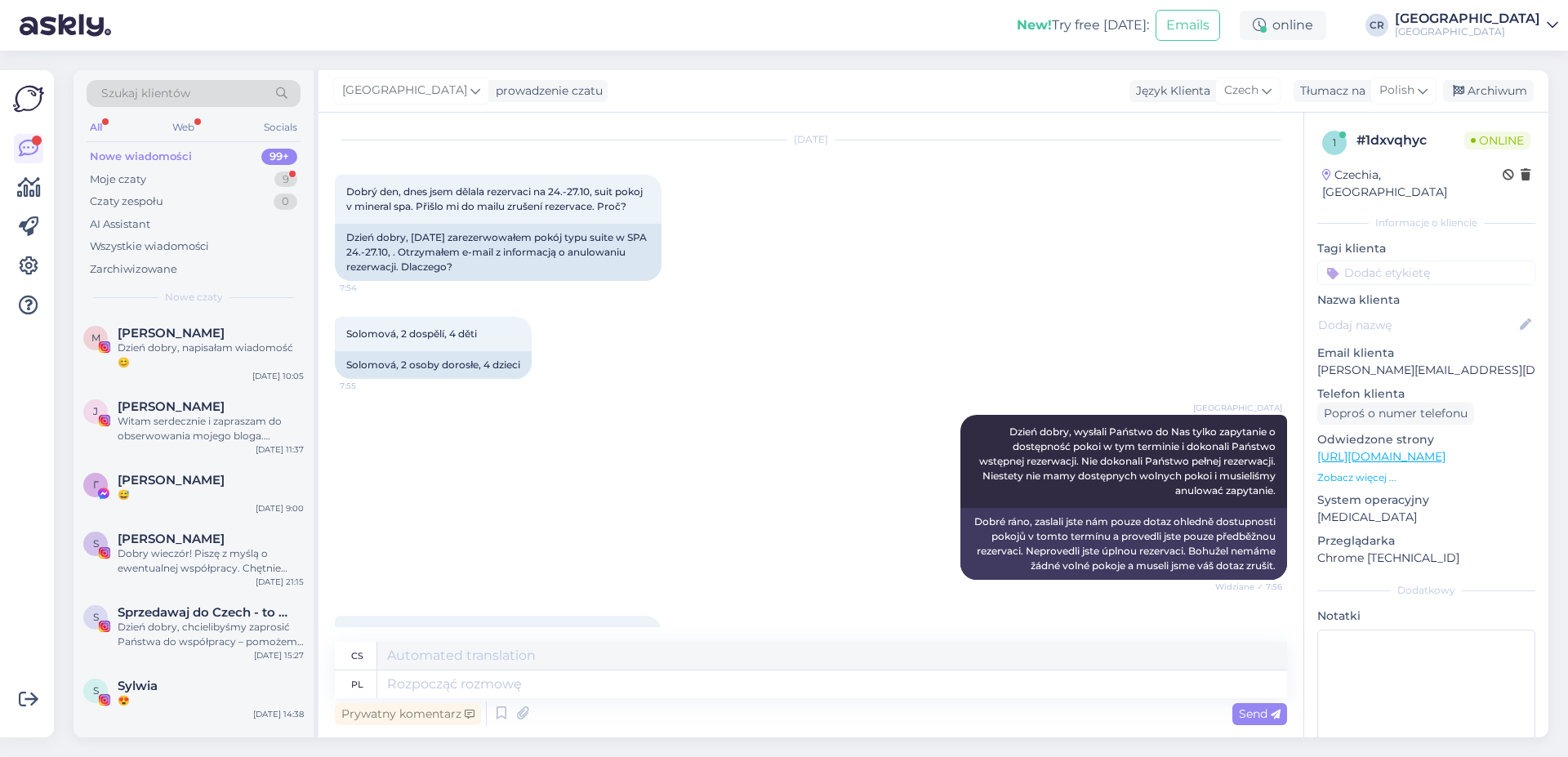
scroll to position [1035, 0]
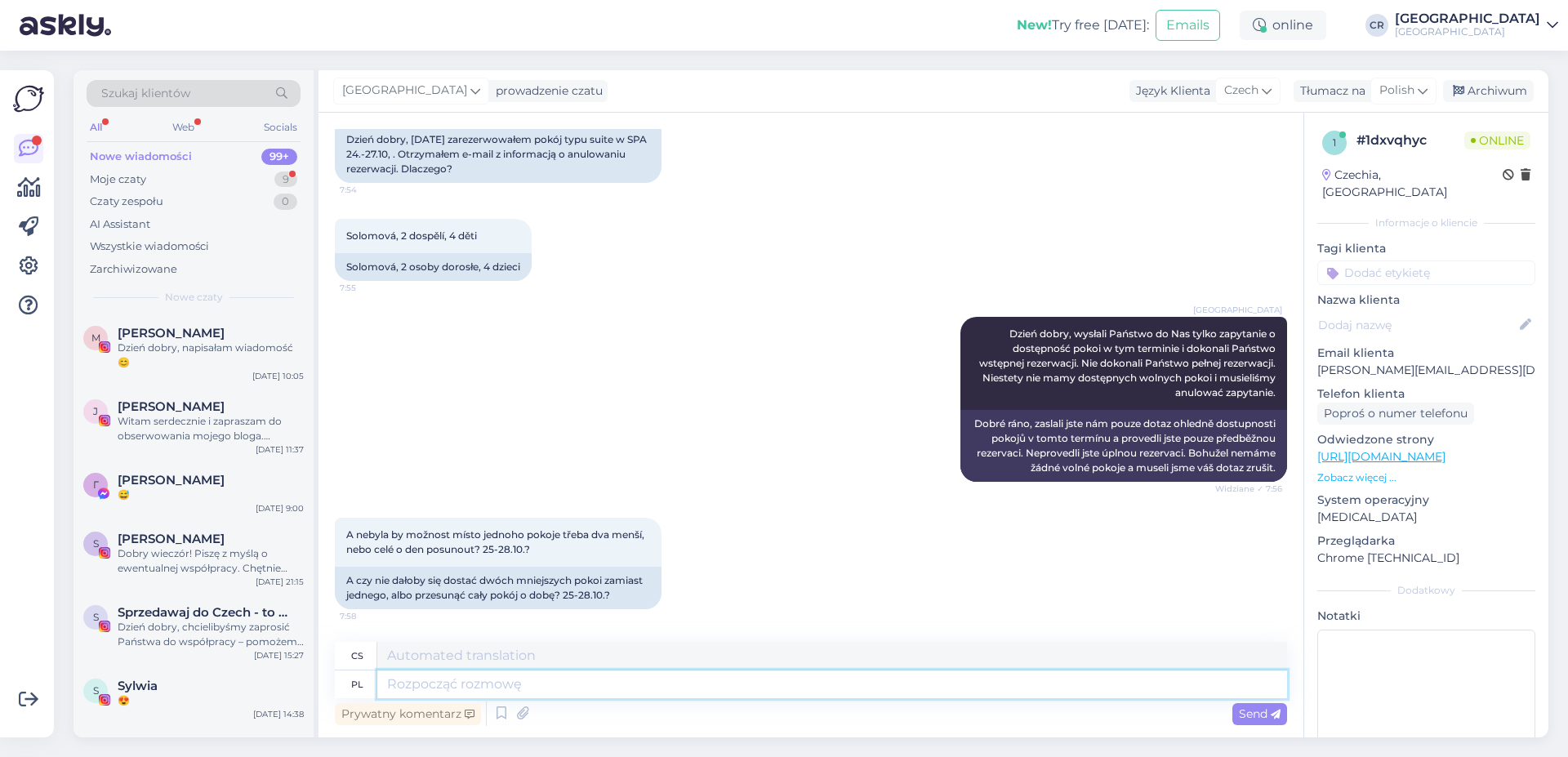
click at [486, 680] on textarea at bounding box center [831, 684] width 910 height 27
type textarea "Nie"
type textarea "ŽÁDNÝ"
type textarea "Nie mam"
type textarea "Nejsou tam"
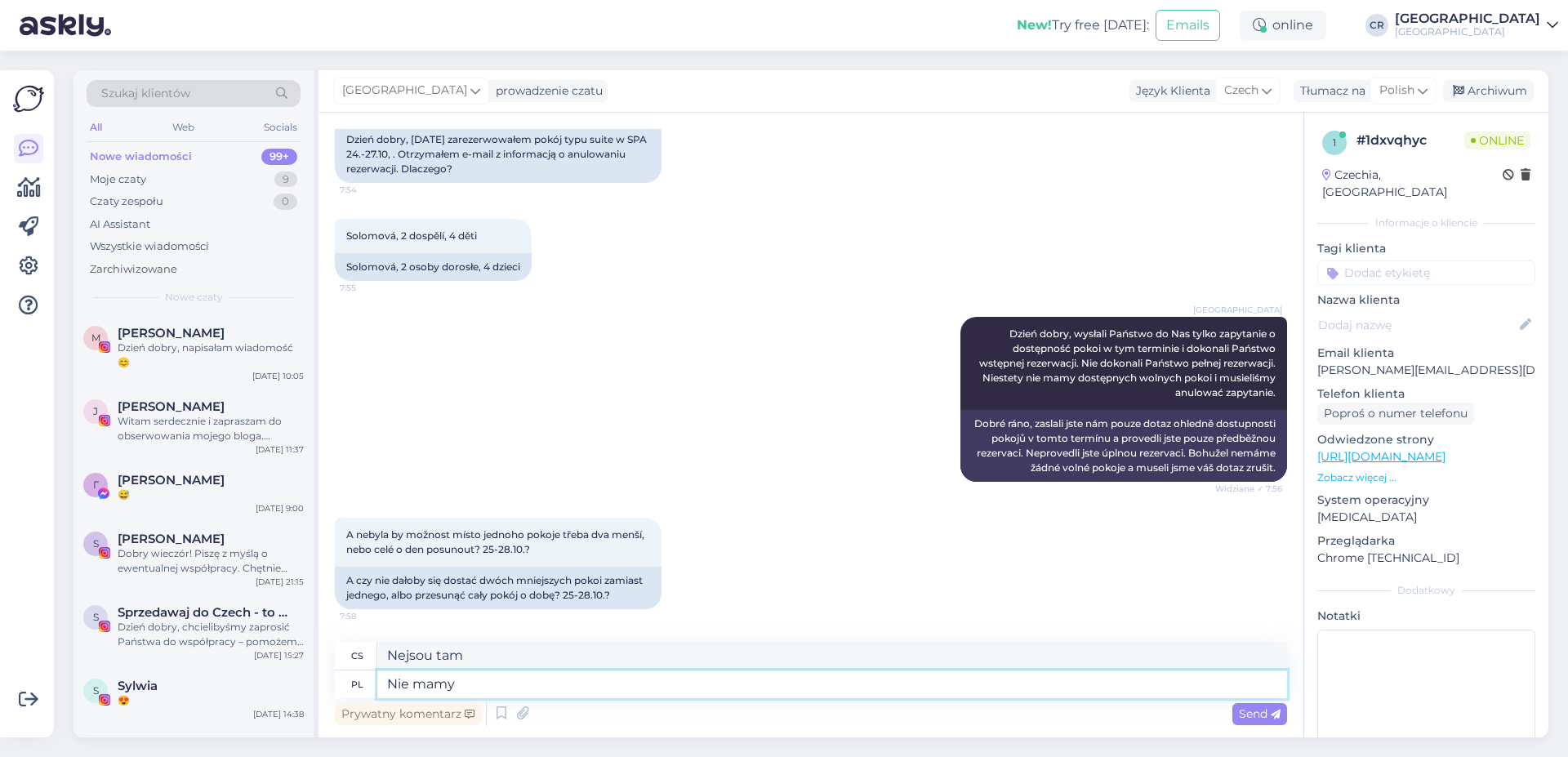
type textarea "Nie mamy w"
type textarea "Nemáme"
type textarea "Nie mamy w"
type textarea "Nemáme v nich"
type textarea "Nie mamy w ogóle d"
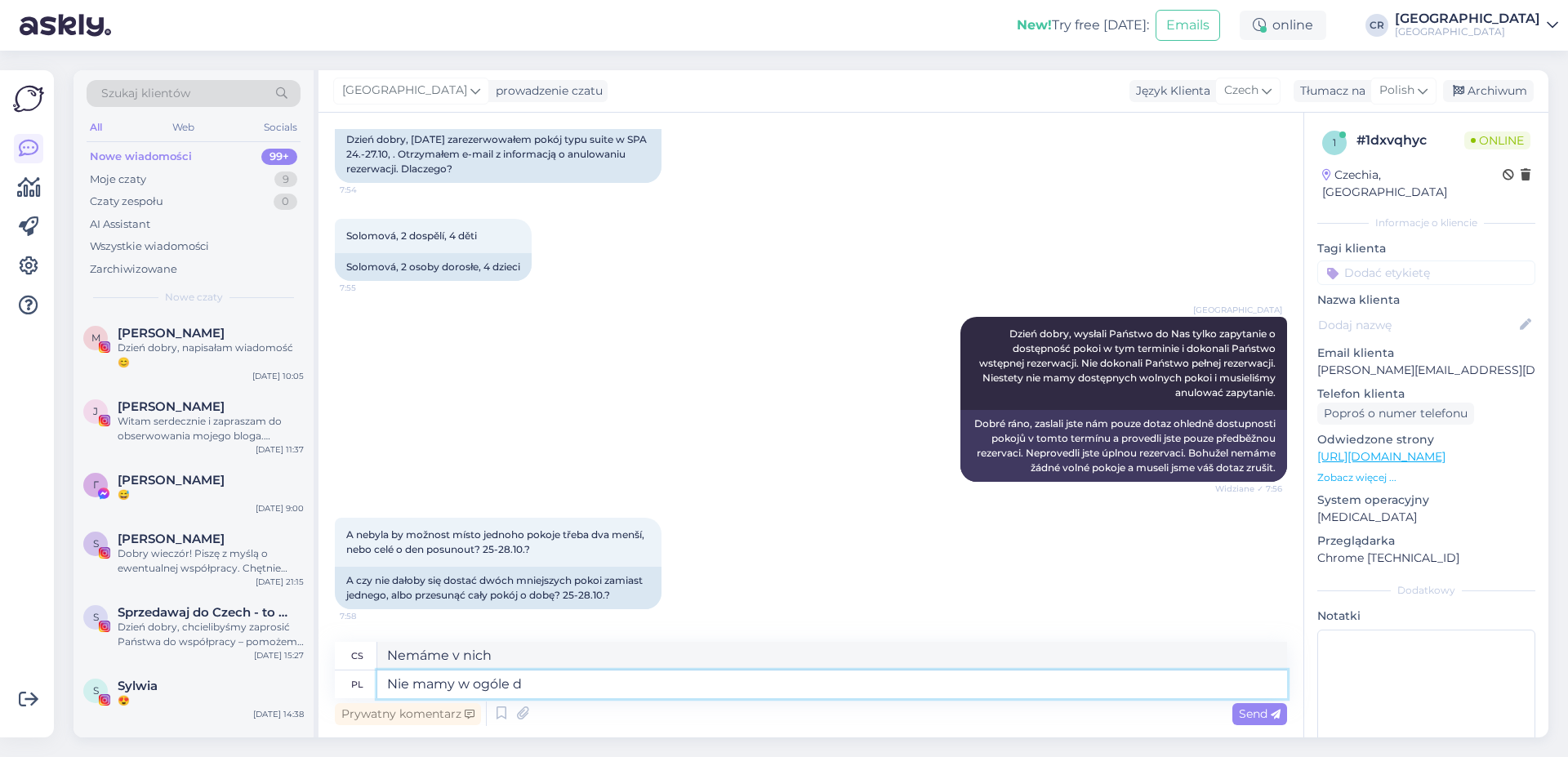
type textarea "My vůbec žádné nemáme"
type textarea "Nie mamy w ogóle dostępnych"
type textarea "Nemáme vůbec žádné k dispozici"
type textarea "Nie mamy w ogóle dostępnych pokoi"
type textarea "Nemáme žádné volné pokoje."
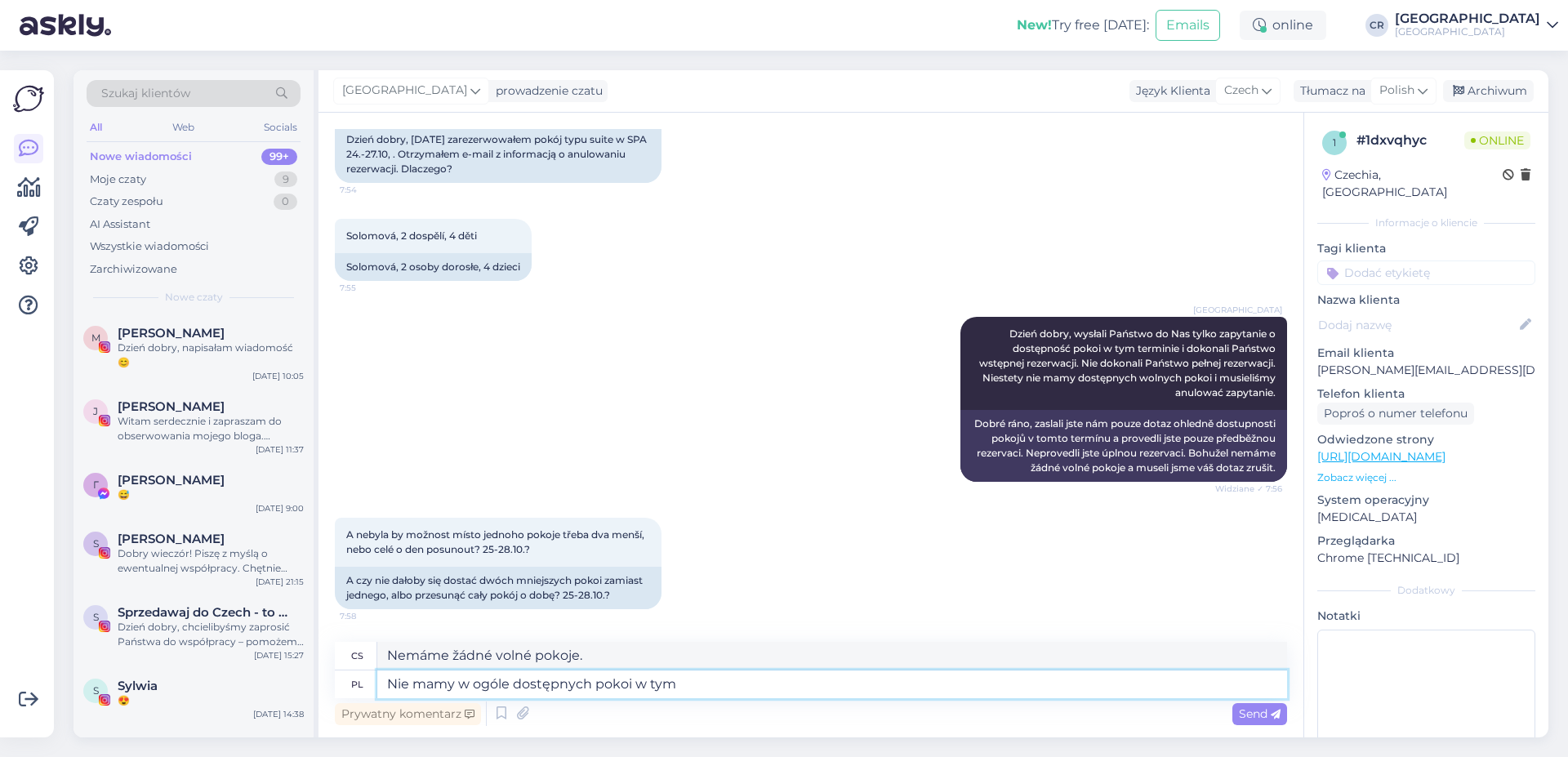
type textarea "Nie mamy w ogóle dostępnych pokoi w tym"
type textarea "V tomto místě nemáme žádné volné pokoje."
type textarea "Nie mamy w ogóle dostępnych pokoi w tym terminie."
type textarea "Pro tento termín nemáme žádné volné pokoje."
click at [514, 688] on textarea "Nie mamy w ogóle dostępnych pokoi w tym terminie." at bounding box center [831, 684] width 910 height 27
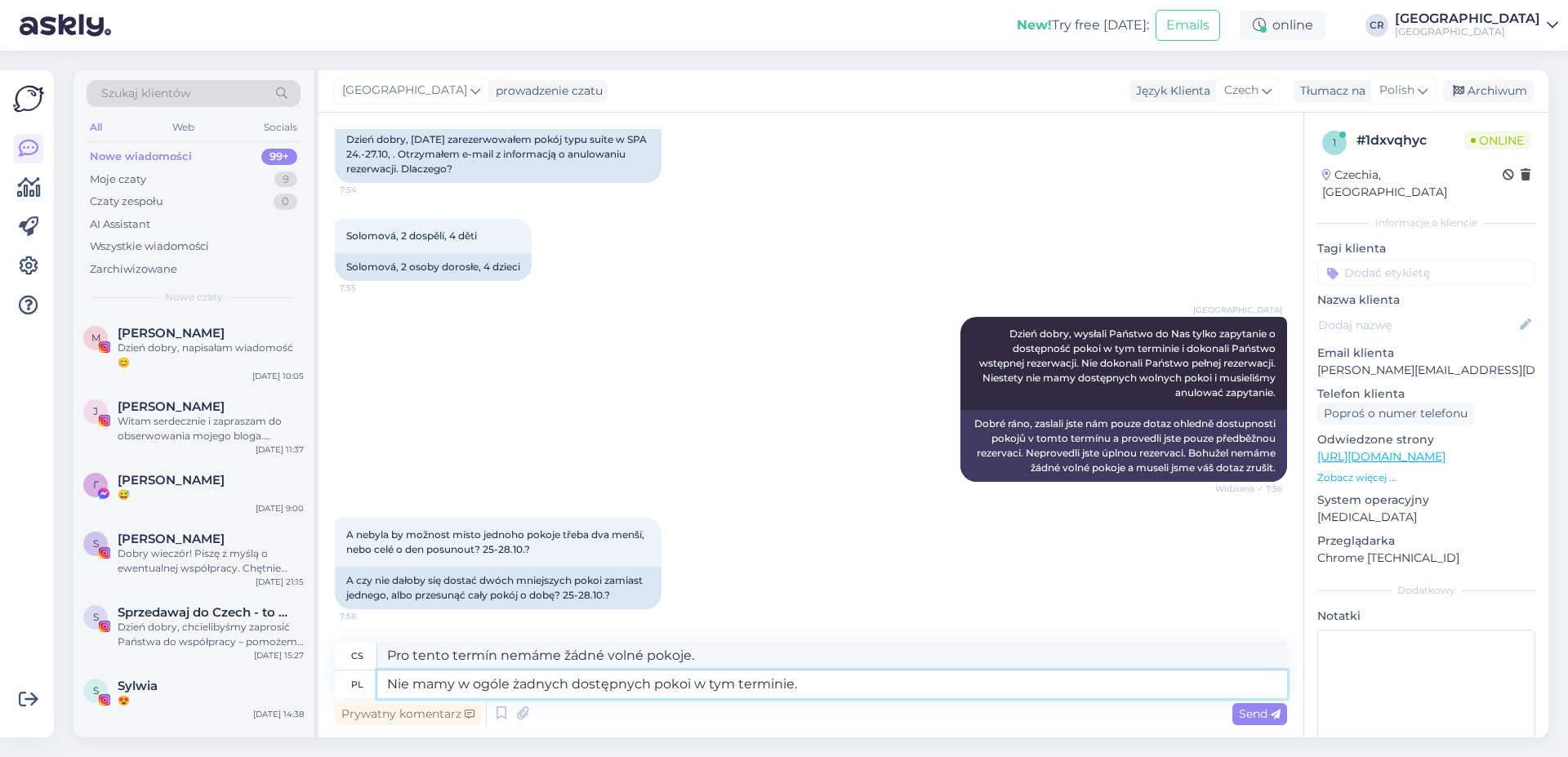
click at [829, 685] on textarea "Nie mamy w ogóle żadnych dostępnych pokoi w tym terminie." at bounding box center [831, 684] width 910 height 27
type textarea "Nie mamy w ogóle żadnych dostępnych pokoi w tym terminie -"
type textarea "Pro tento termín nemáme vůbec žádné volné pokoje."
type textarea "Nie mamy w ogóle żadnych dostępnych pokoi w tym terminie -"
type textarea "Pro tento termín nemáme žádné volné pokoje -"
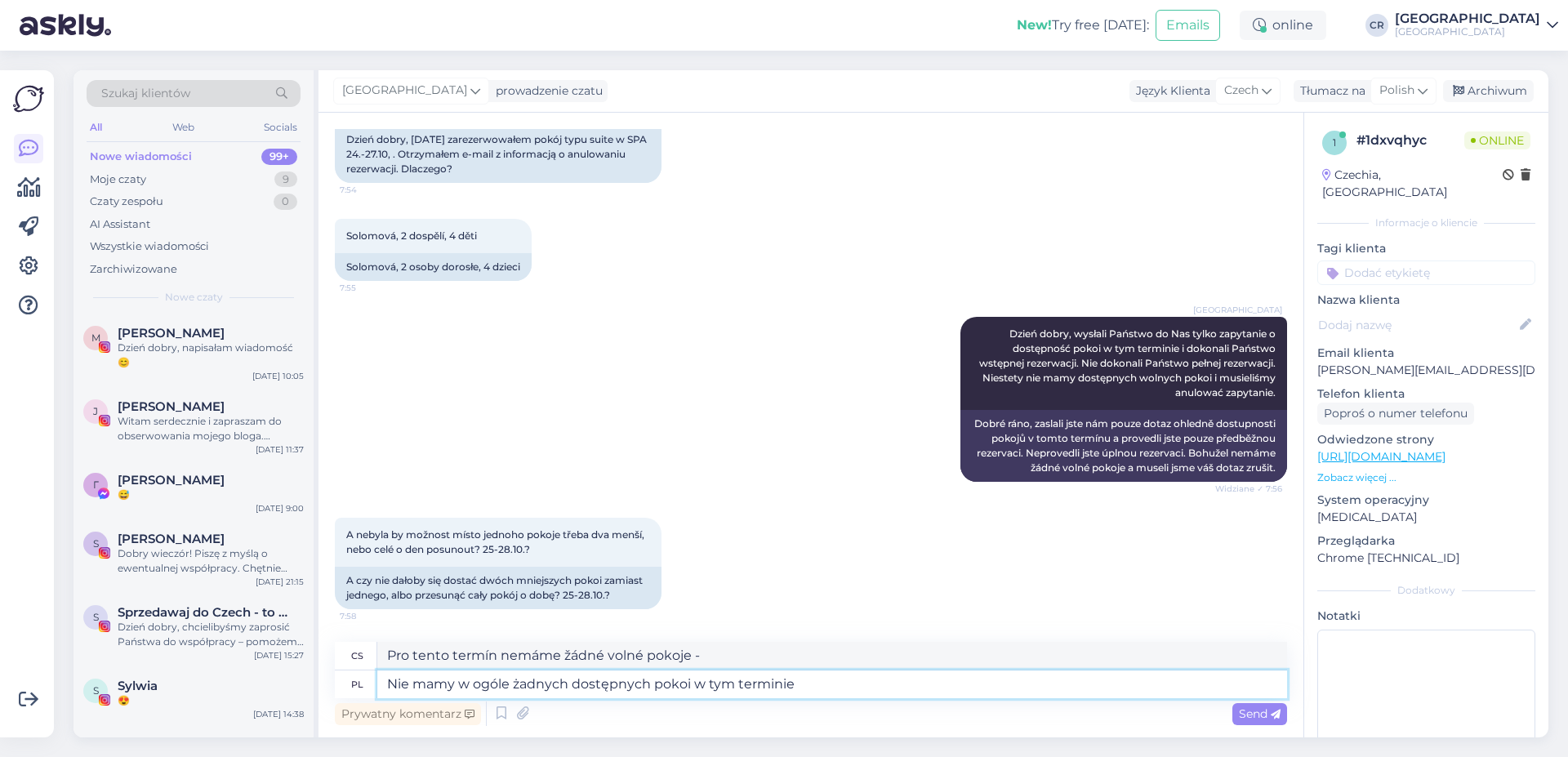
type textarea "Nie mamy w ogóle żadnych dostępnych pokoi w tym terminie"
type textarea "Pro tento termín nemáme vůbec žádné volné pokoje."
type textarea "Nie mamy w ogóle żadnych dostępnych pokoi w tym terminie."
type textarea "Pro tento termín nemáme žádné volné pokoje."
type textarea "Nie mamy w ogóle żadnych dostępnych pokoi w tym terminie."
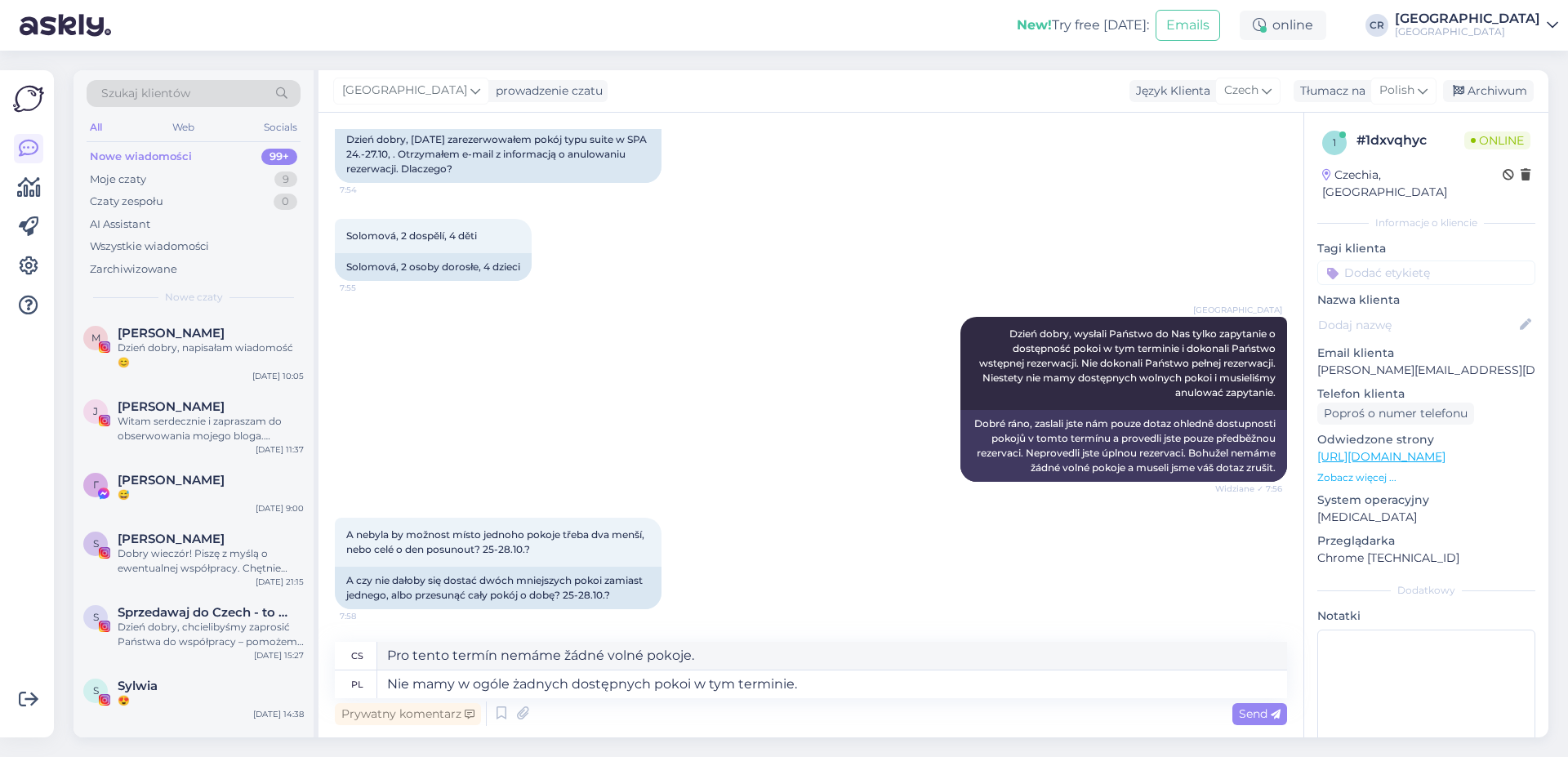
click at [1231, 717] on div "Prywatny komentarz Send" at bounding box center [811, 713] width 952 height 31
click at [1241, 717] on span "Send" at bounding box center [1260, 714] width 42 height 15
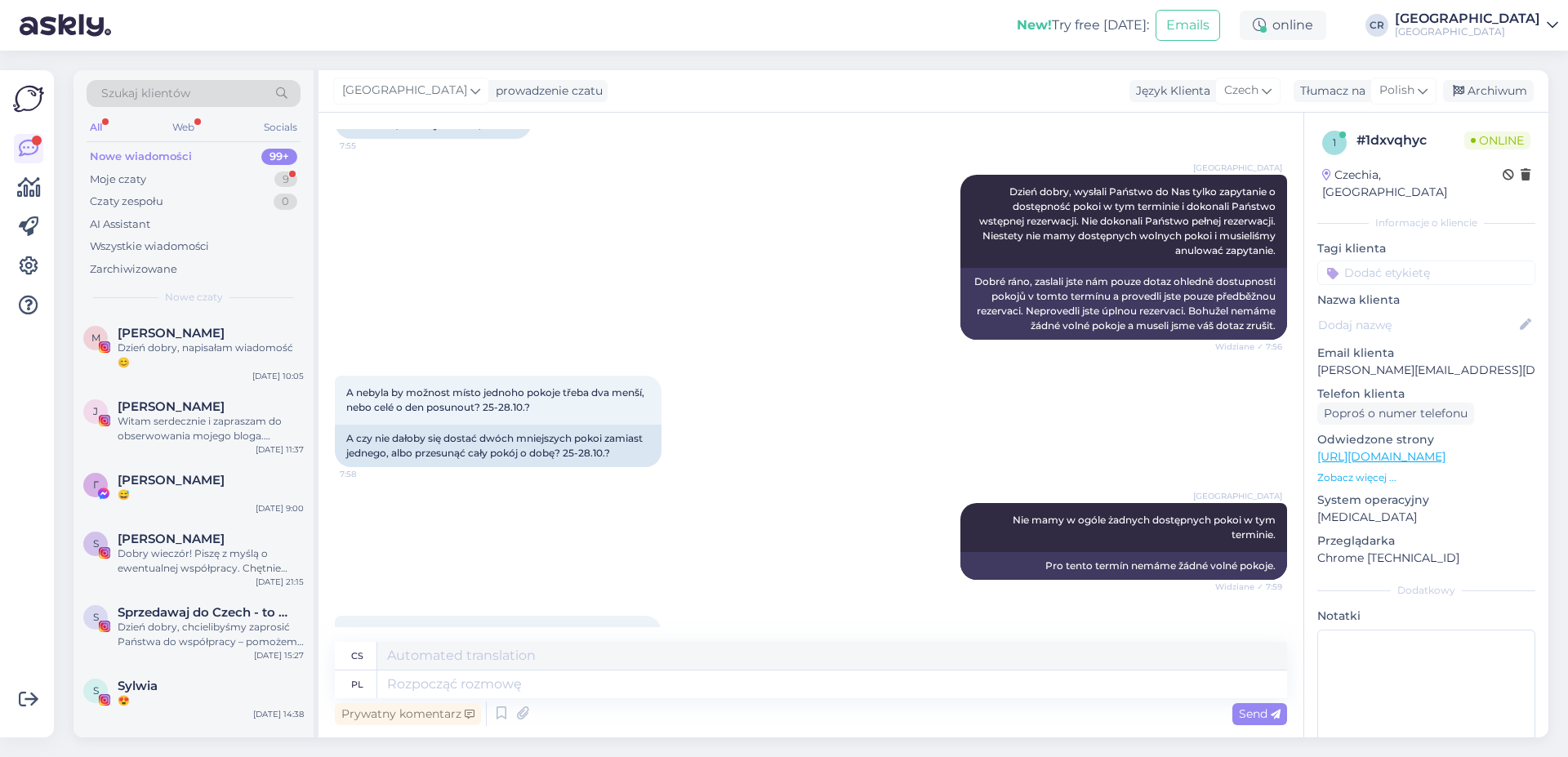
scroll to position [1275, 0]
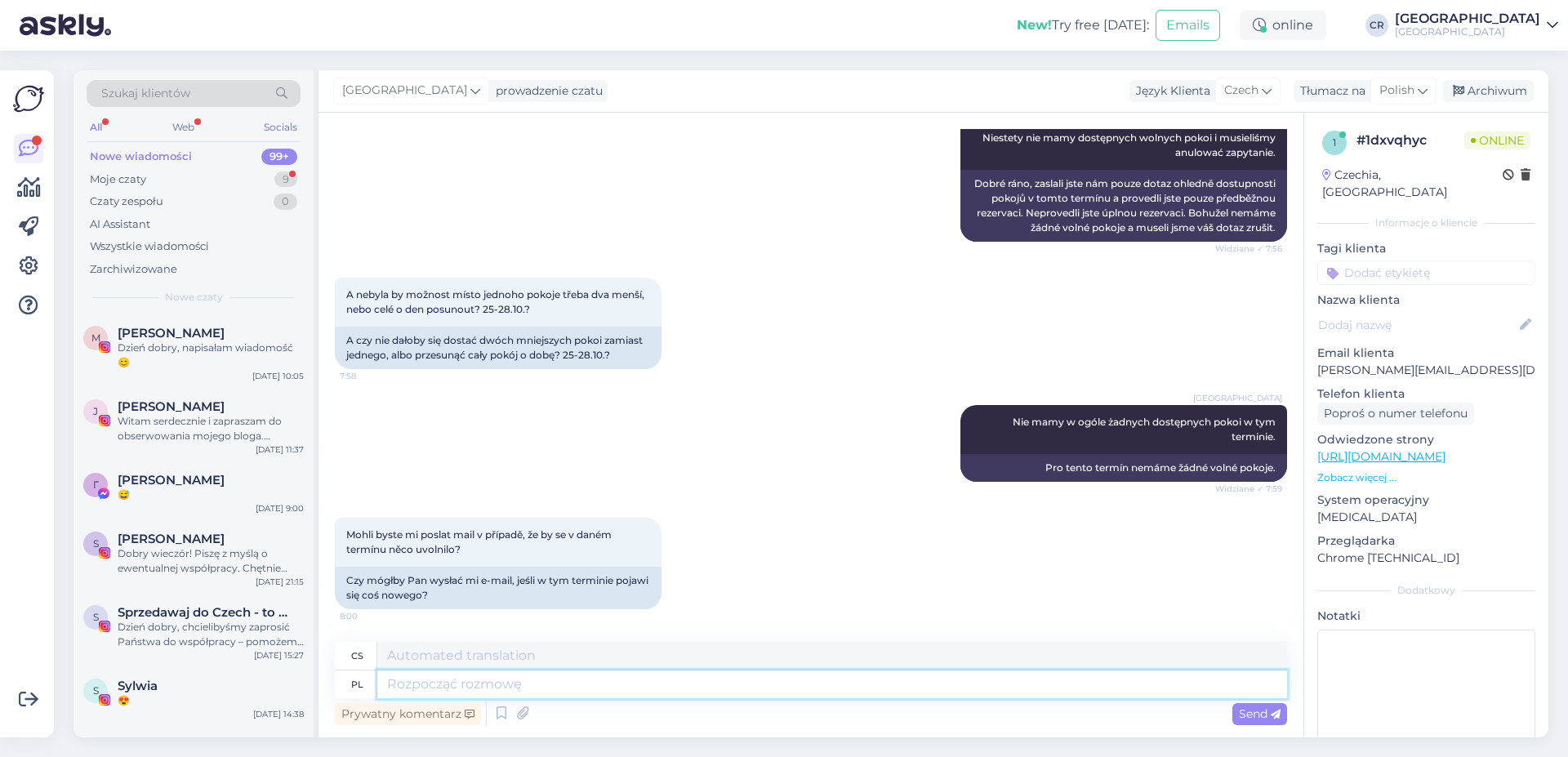
click at [469, 689] on textarea at bounding box center [831, 684] width 910 height 27
type textarea "Oczywiście,"
type textarea "Samozřejmě"
type textarea "Oczywiście,"
type textarea "Samozřejmě,"
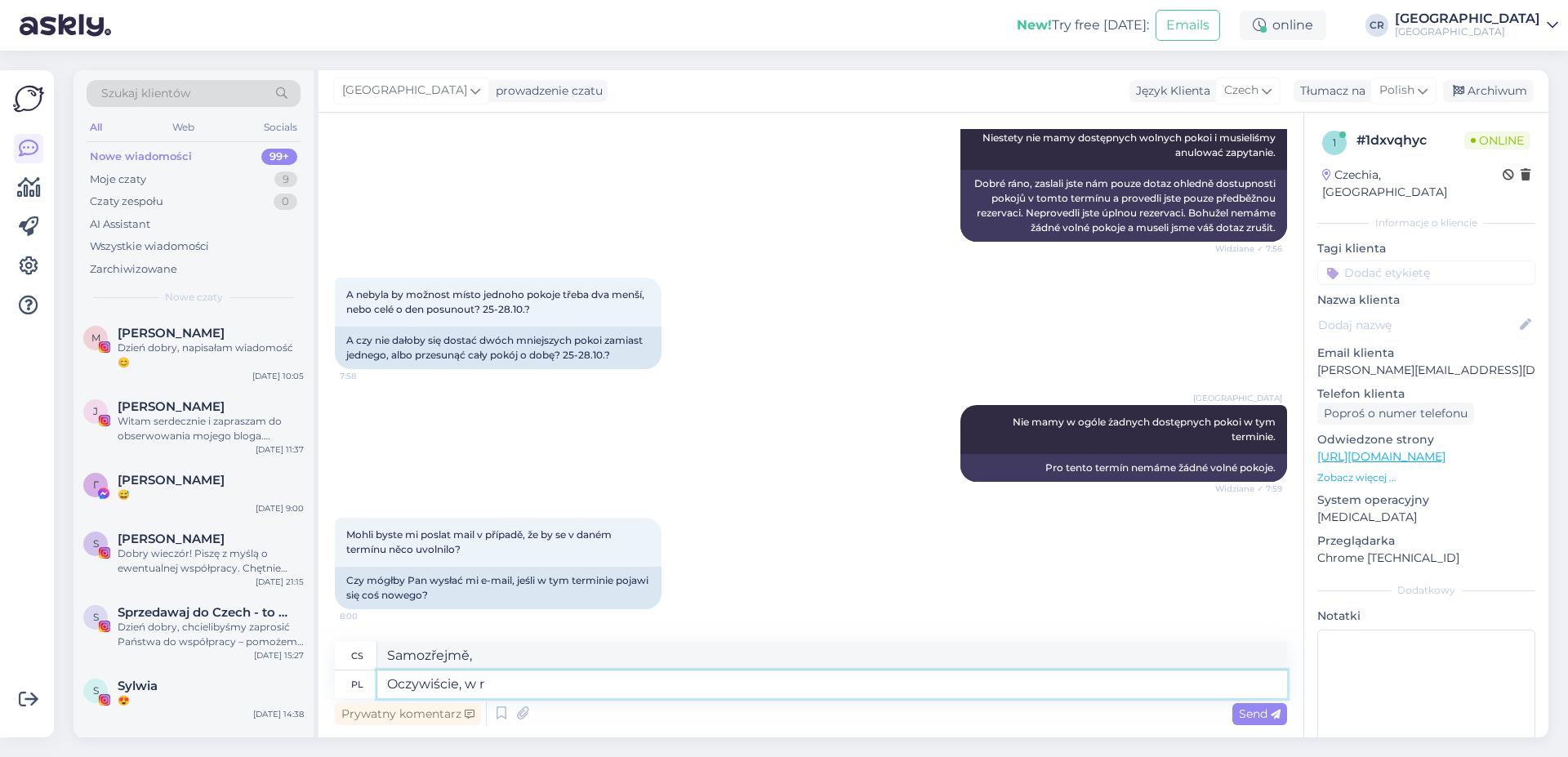
type textarea "Oczywiście, w ra"
type textarea "Samozřejmě, v"
type textarea "Oczywiście, w razie"
type textarea "Samozřejmě, v případě"
type textarea "Oczywiście, w razie gdyby się coś"
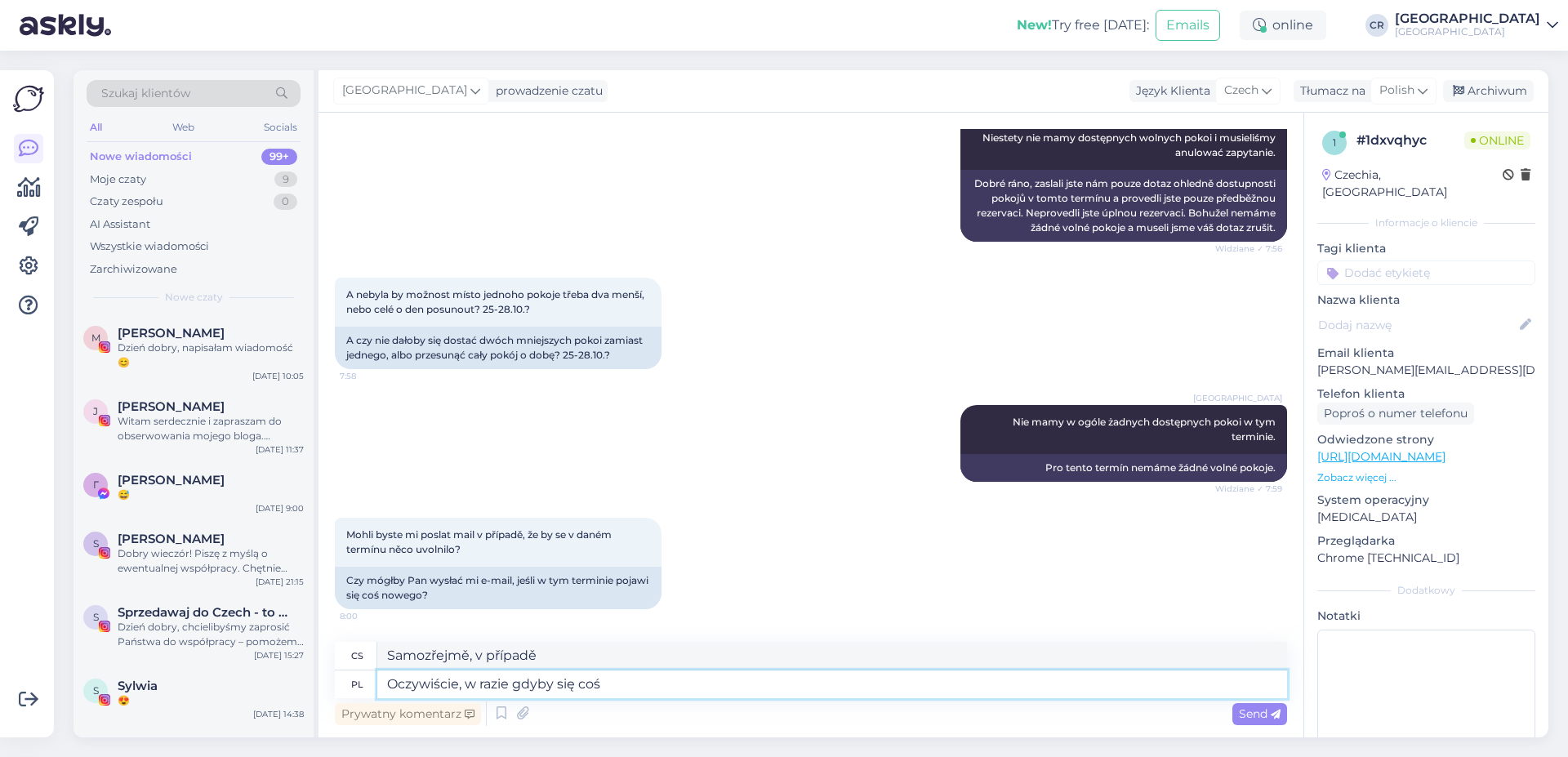
type textarea "Samozřejmě, pro případ, že by se něco stalo"
type textarea "Oczywiście, w razie gdyby się coś zwolniło t"
type textarea "Samozřejmě, pokud by se něco našlo"
type textarea "Oczywiście, w razie gdyby się coś zwolniło to"
type textarea "Samozřejmě, pokud by se něco našlo,"
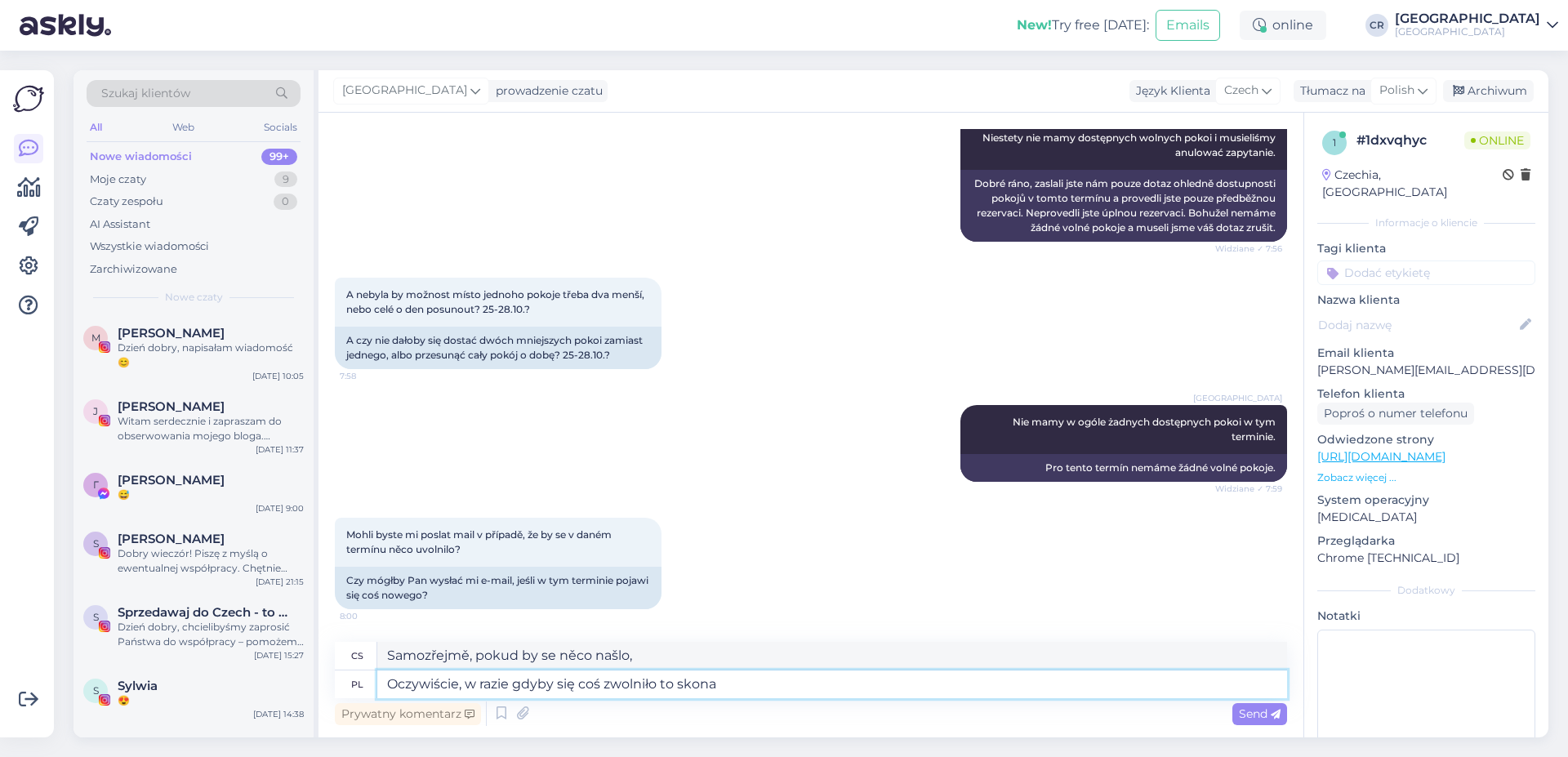
type textarea "Oczywiście, w razie gdyby się coś zwolniło to skon"
type textarea "Samozřejmě, pokud se něco objeví, dokončím to."
type textarea "Oczywiście, w razie gdyby się coś zwolniło to skontaktujemy s"
type textarea "Samozřejmě, pokud se něco uvolní, budeme vás kontaktovat."
type textarea "Oczywiście, w razie gdyby się coś zwolniło to skontaktujemy się z Państwem."
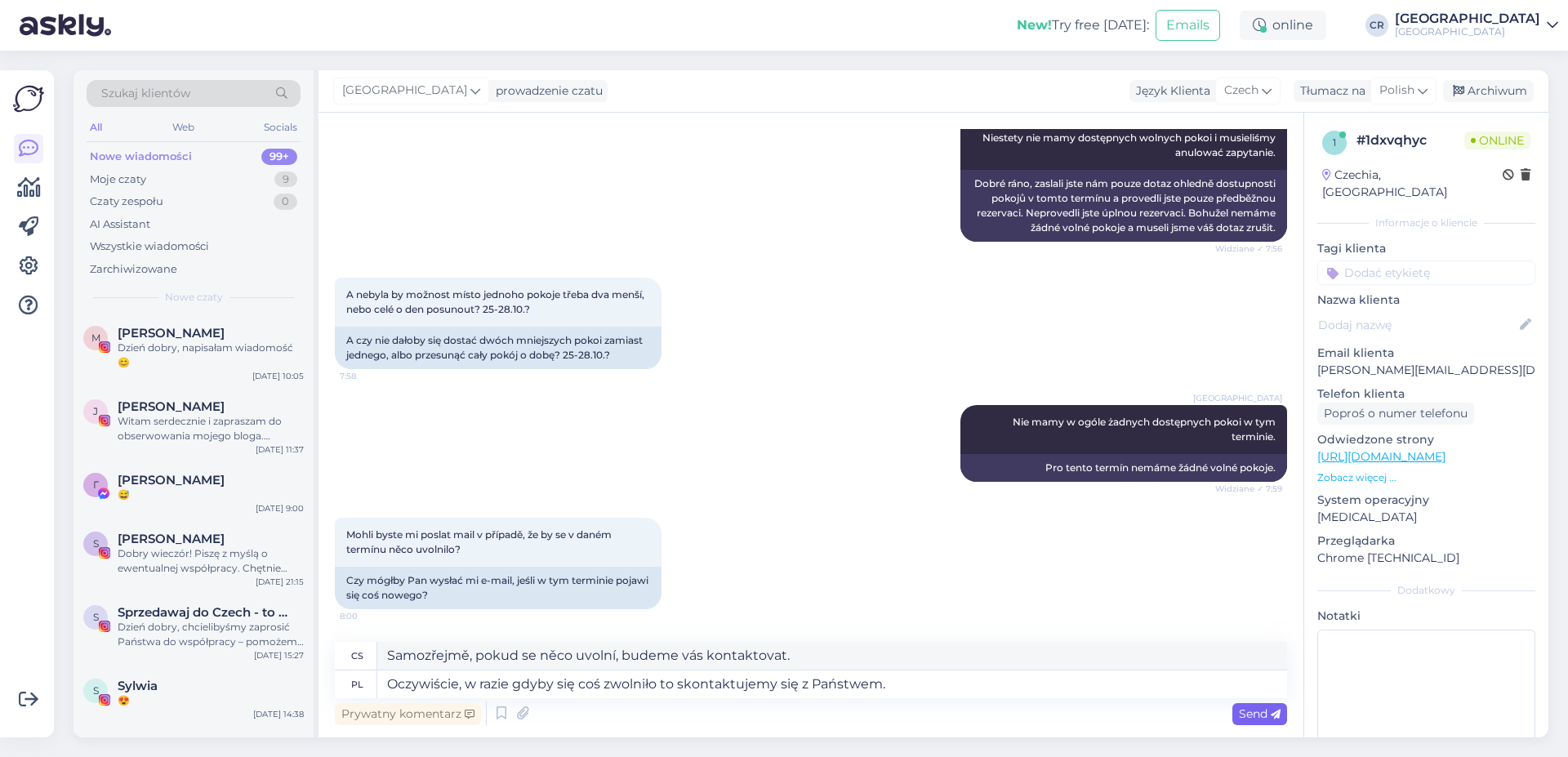
click at [1262, 721] on div "Send" at bounding box center [1260, 714] width 55 height 22
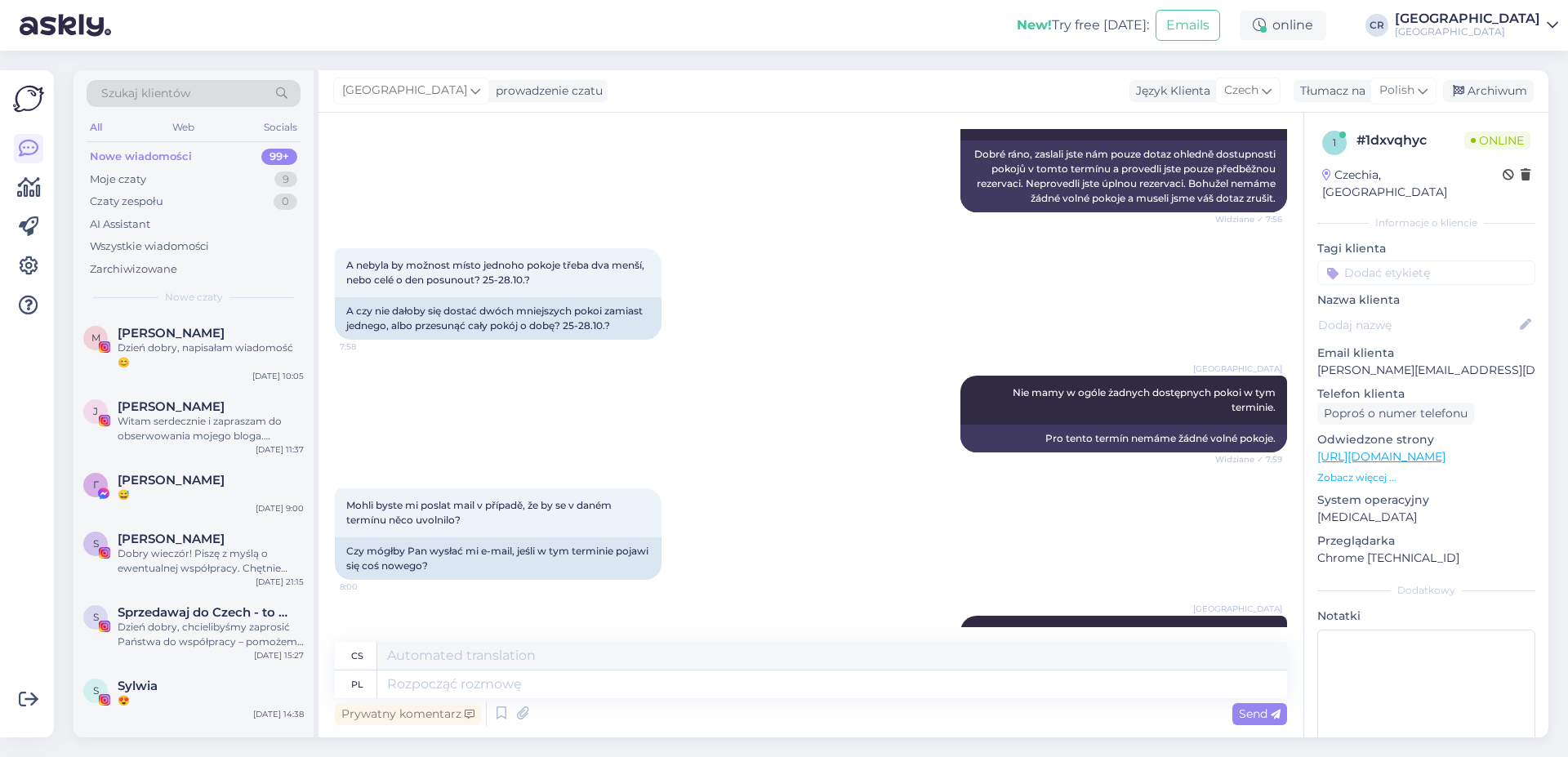
scroll to position [1388, 0]
